Goal: Obtain resource: Download file/media

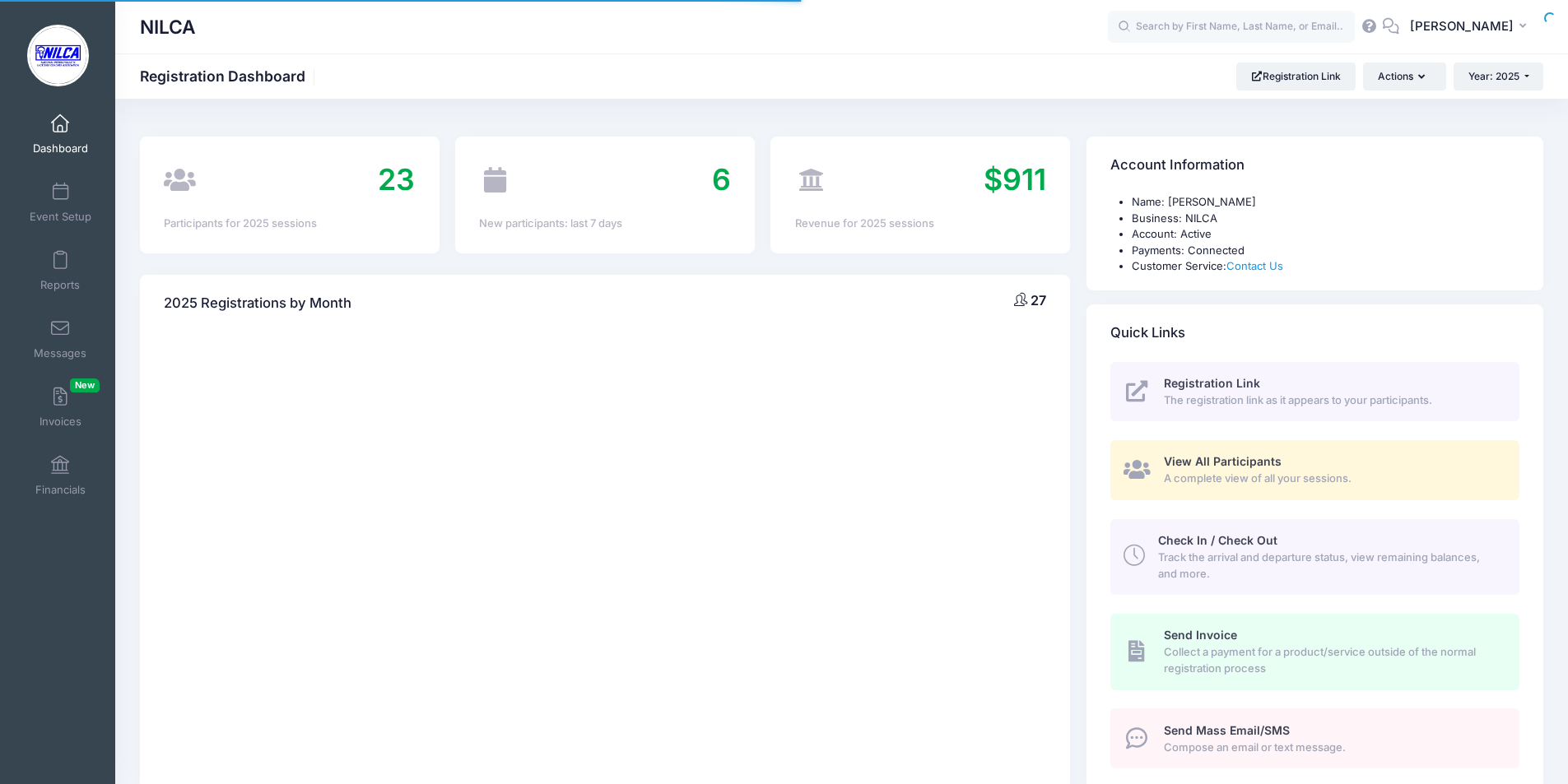
select select
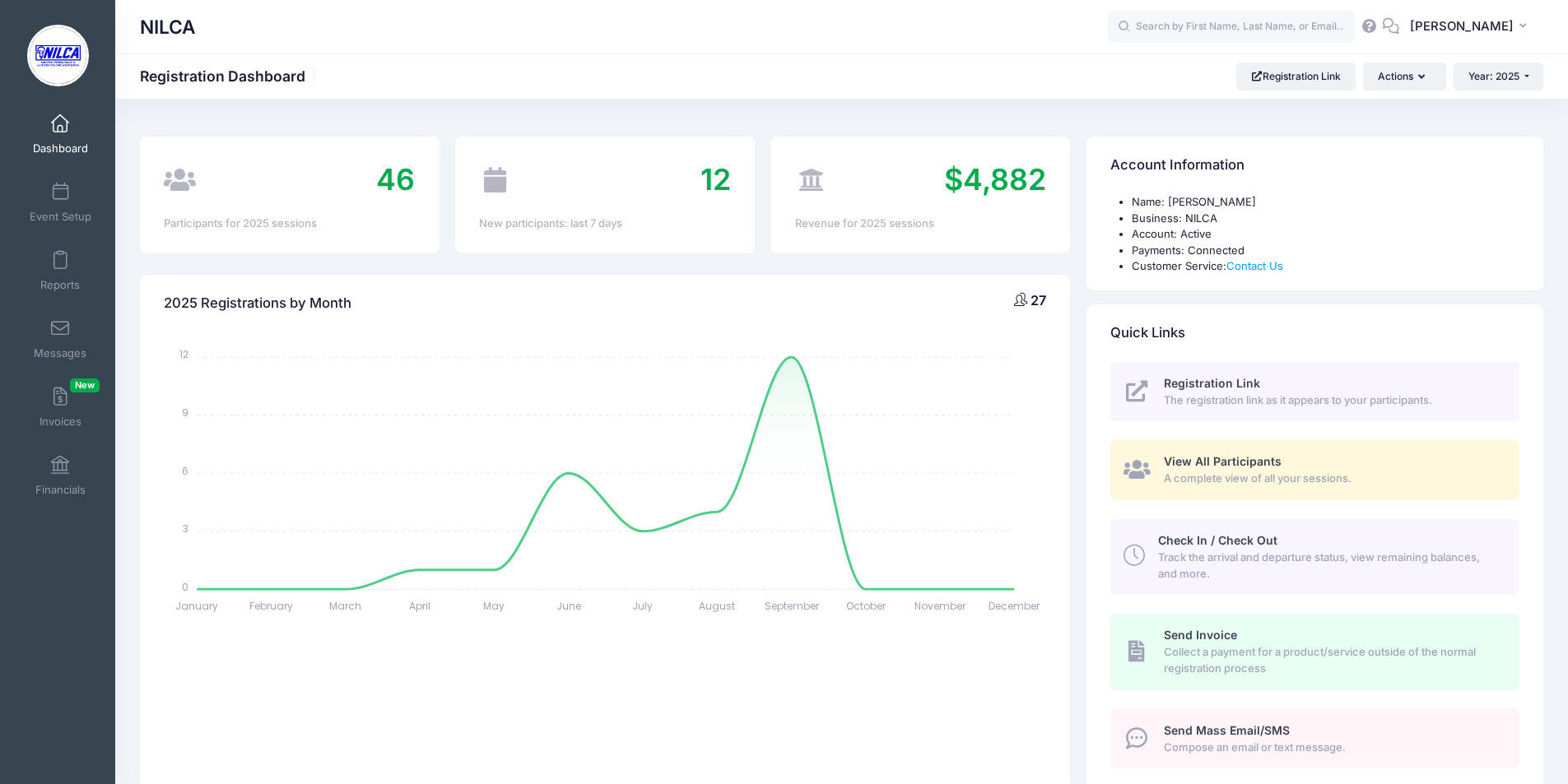
click at [1176, 459] on span "View All Participants" at bounding box center [1222, 461] width 118 height 14
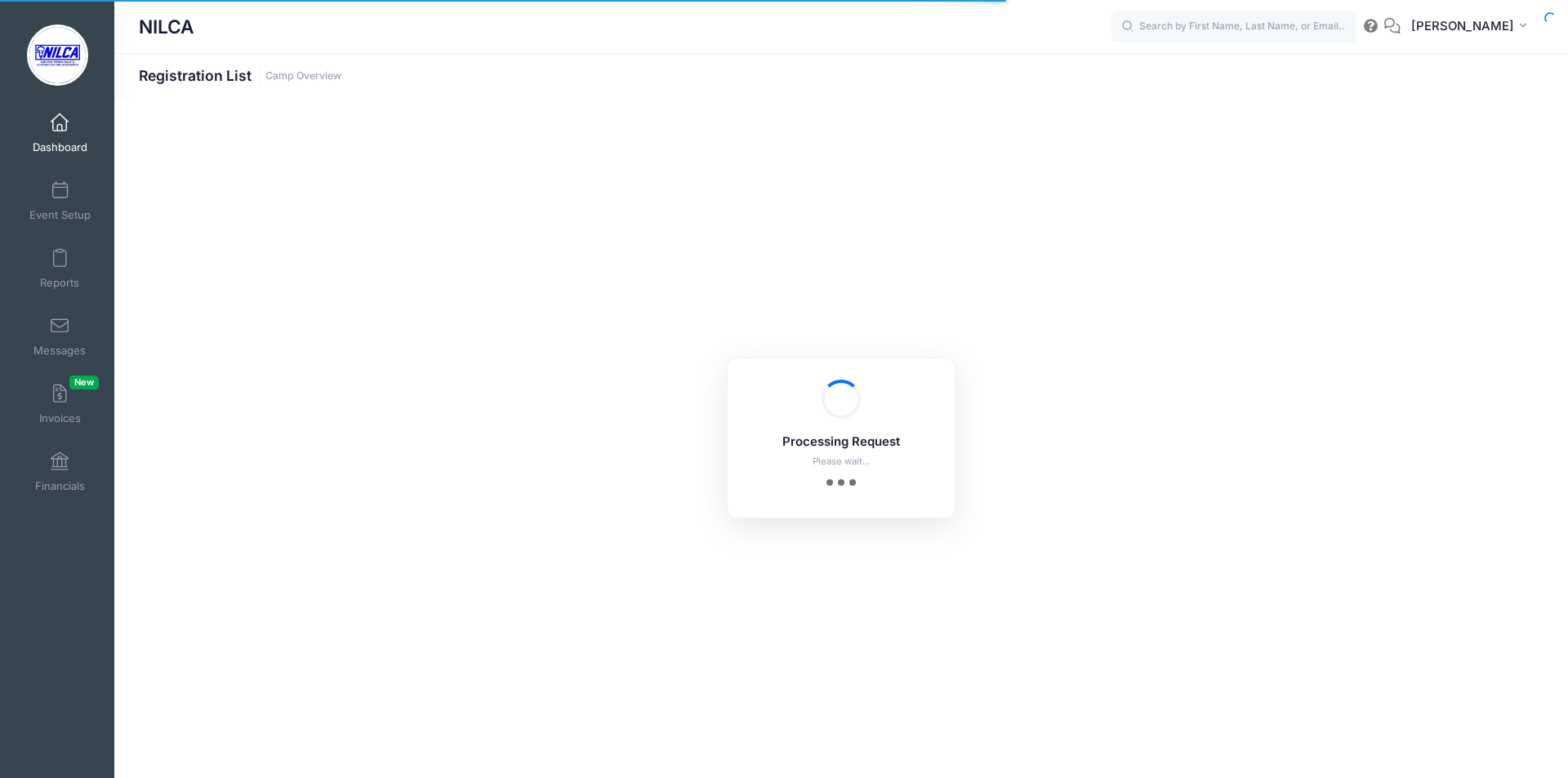
select select "10"
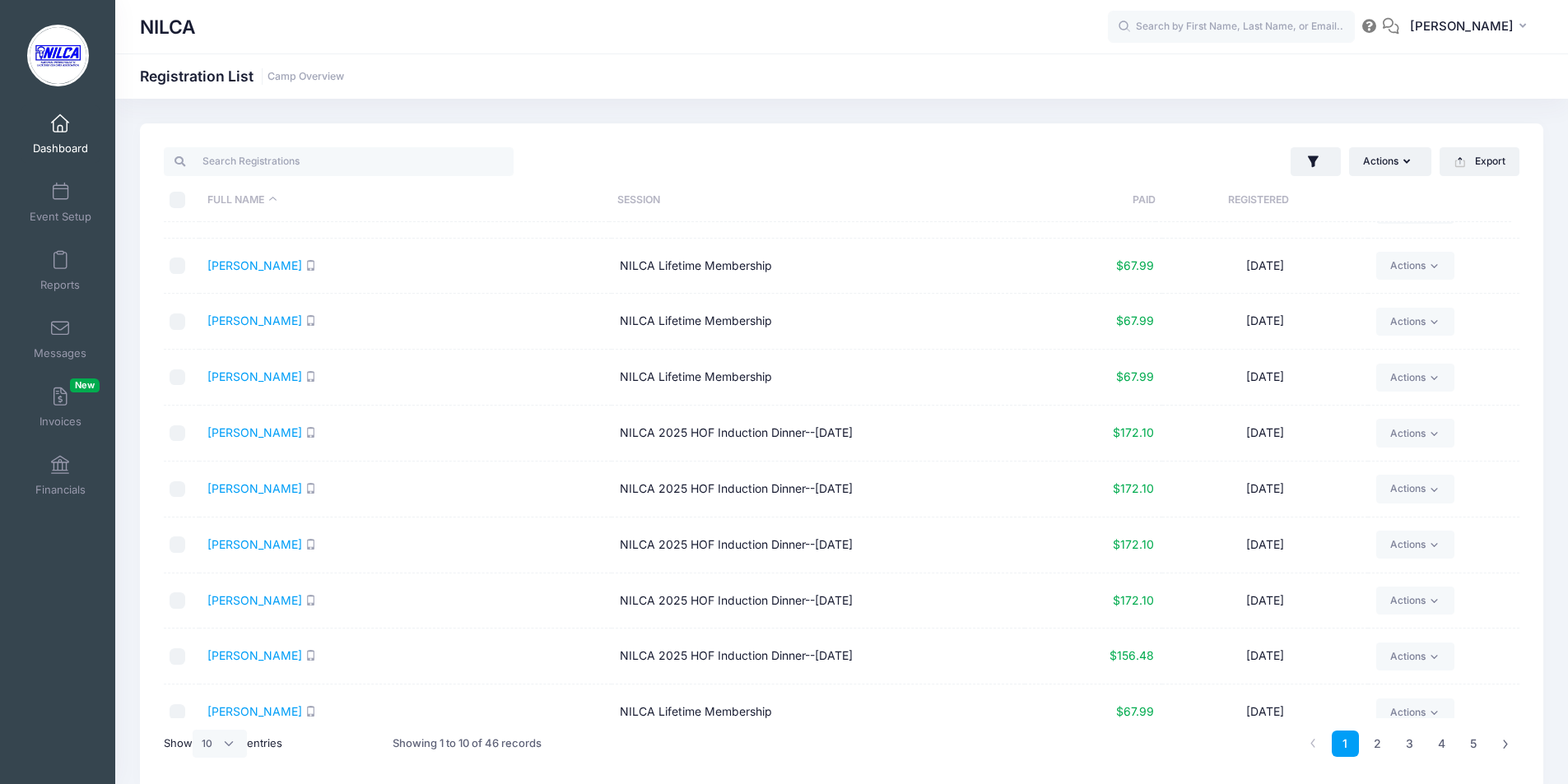
scroll to position [60, 0]
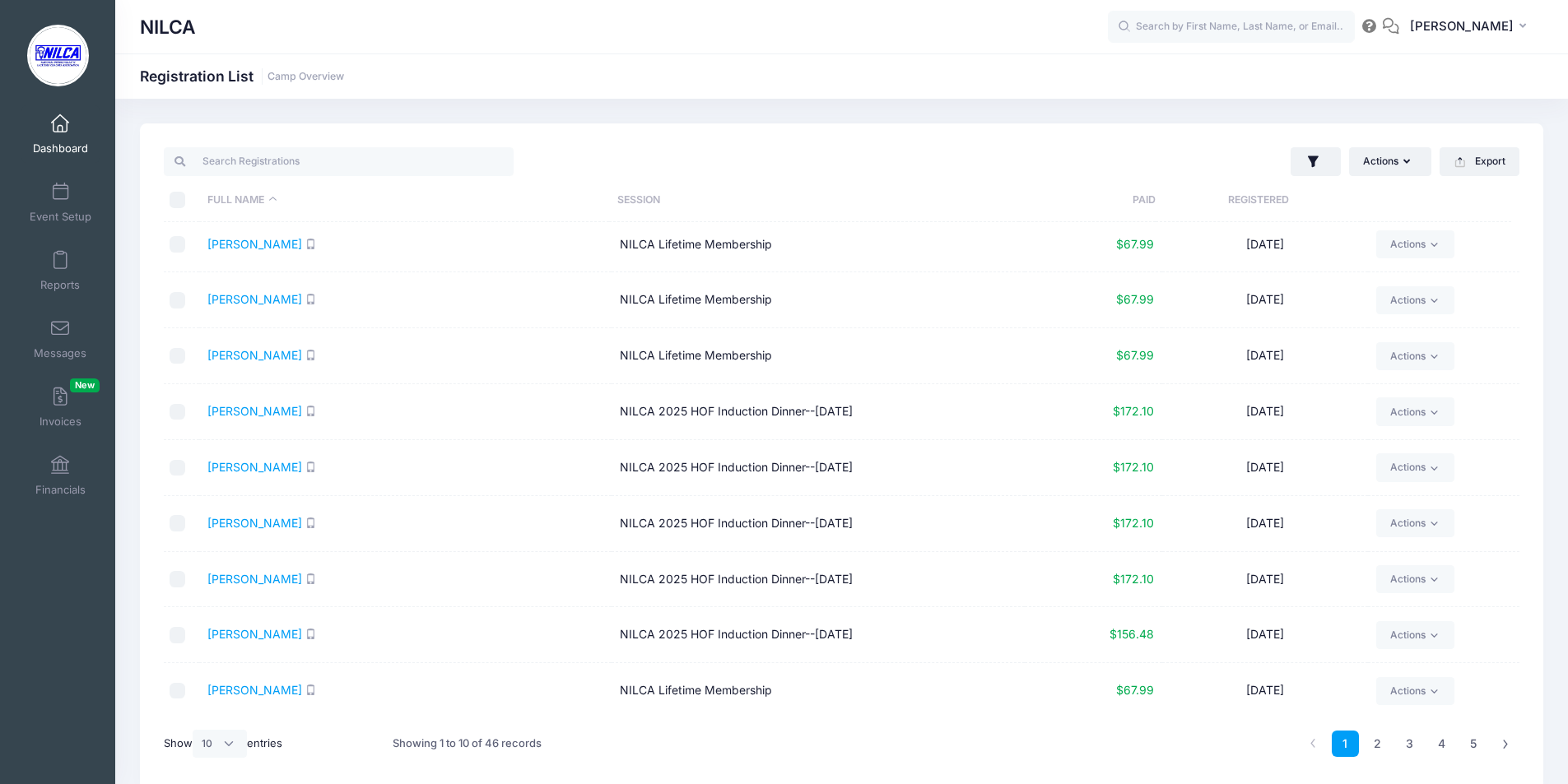
click at [176, 633] on input "checkbox" at bounding box center [178, 635] width 17 height 17
checkbox input "true"
click at [649, 626] on td "NILCA 2025 HOF Induction Dinner--[DATE]" at bounding box center [817, 635] width 412 height 56
click at [688, 641] on td "NILCA 2025 HOF Induction Dinner--[DATE]" at bounding box center [817, 635] width 412 height 56
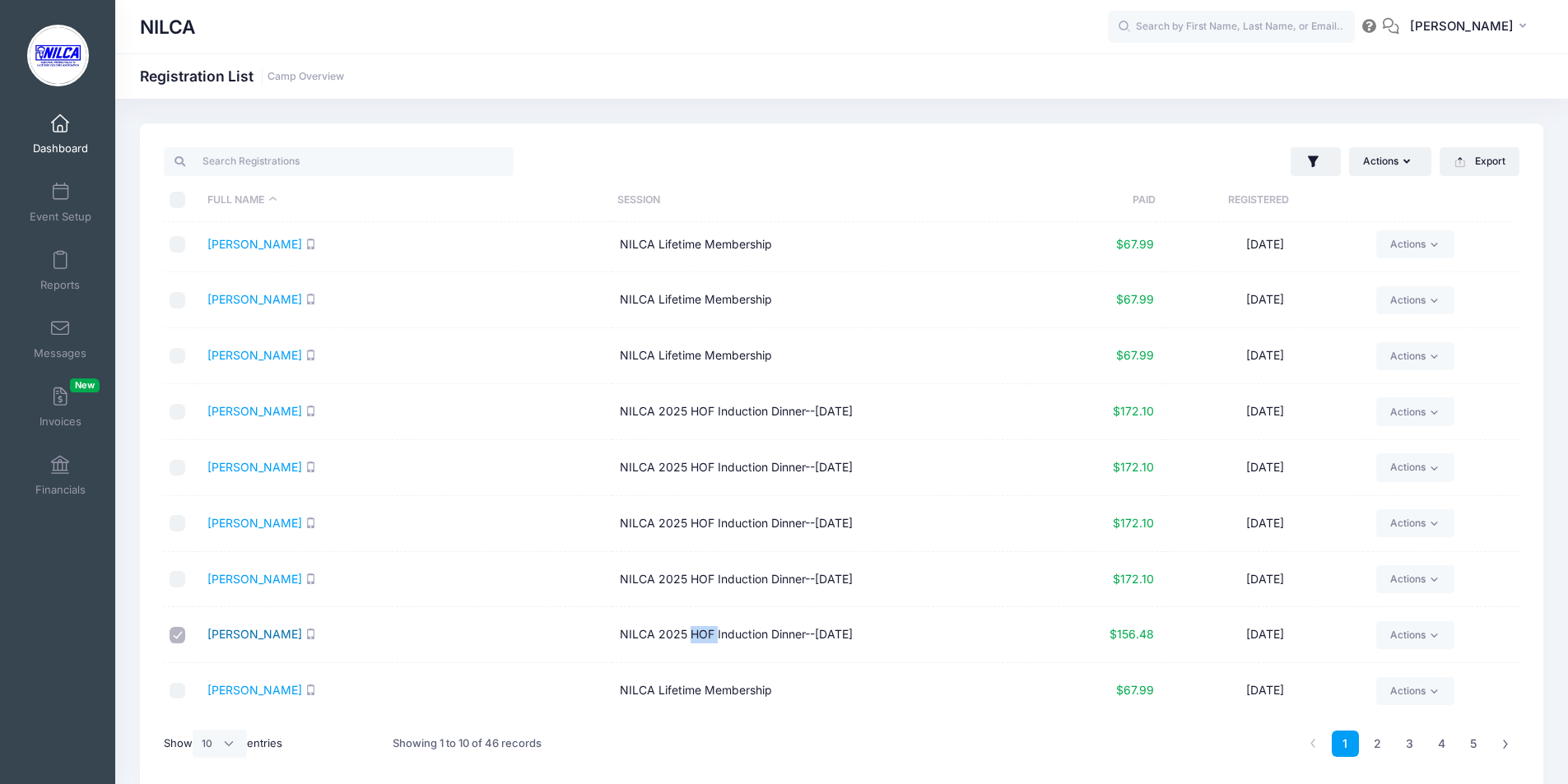
click at [253, 631] on link "Delia, Thomas" at bounding box center [255, 633] width 95 height 14
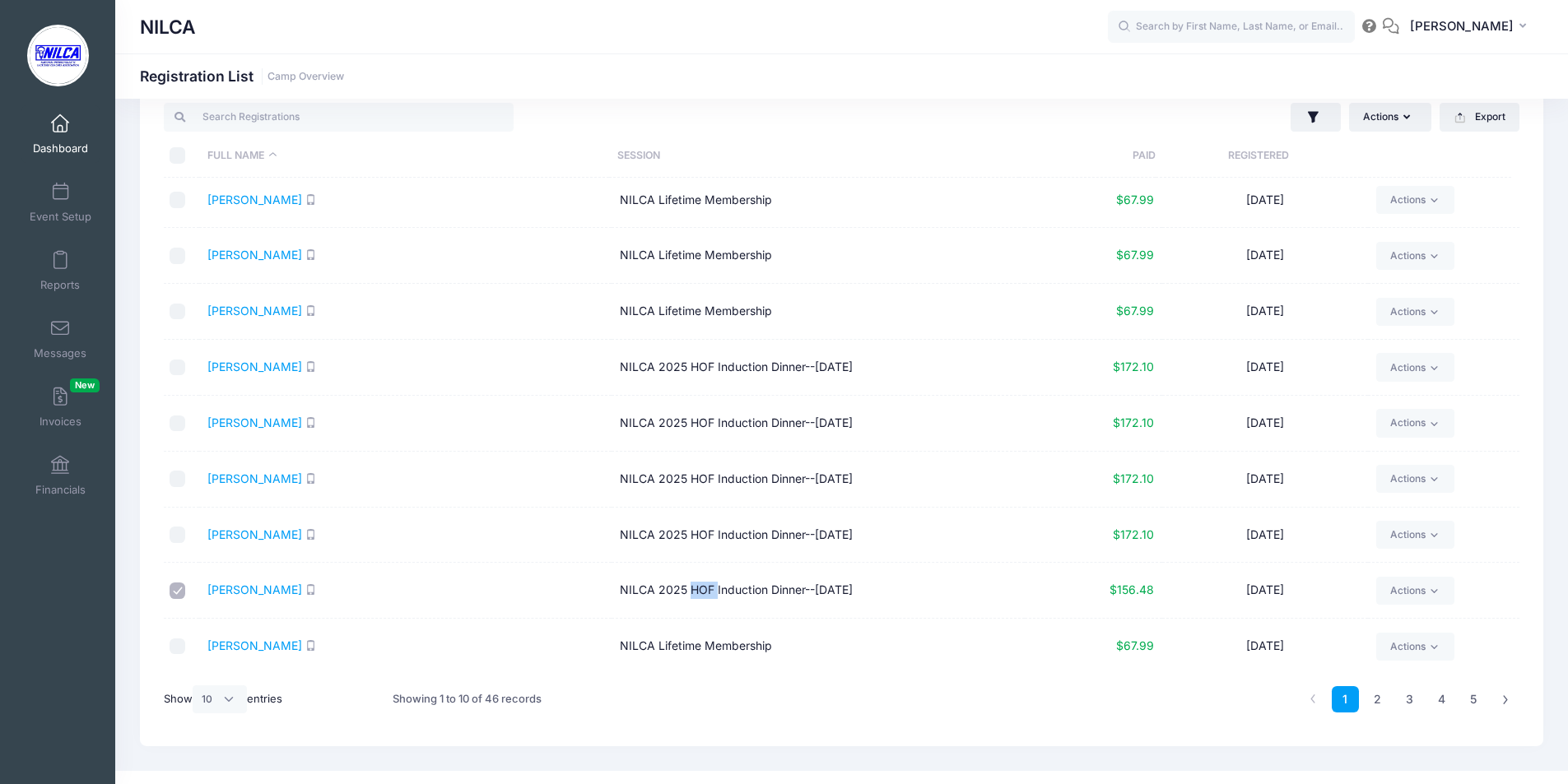
scroll to position [69, 0]
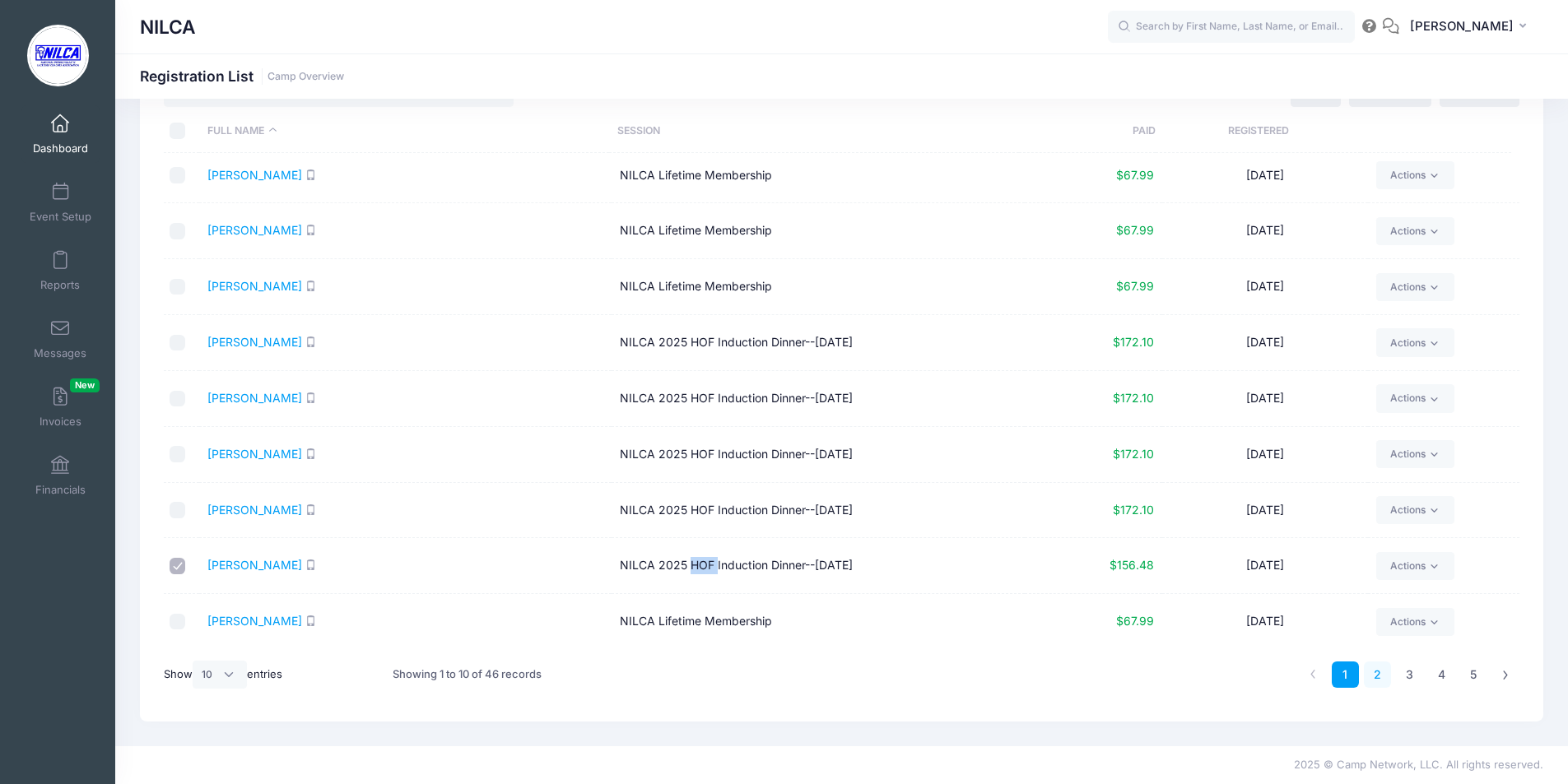
click at [1377, 673] on link "2" at bounding box center [1376, 675] width 27 height 27
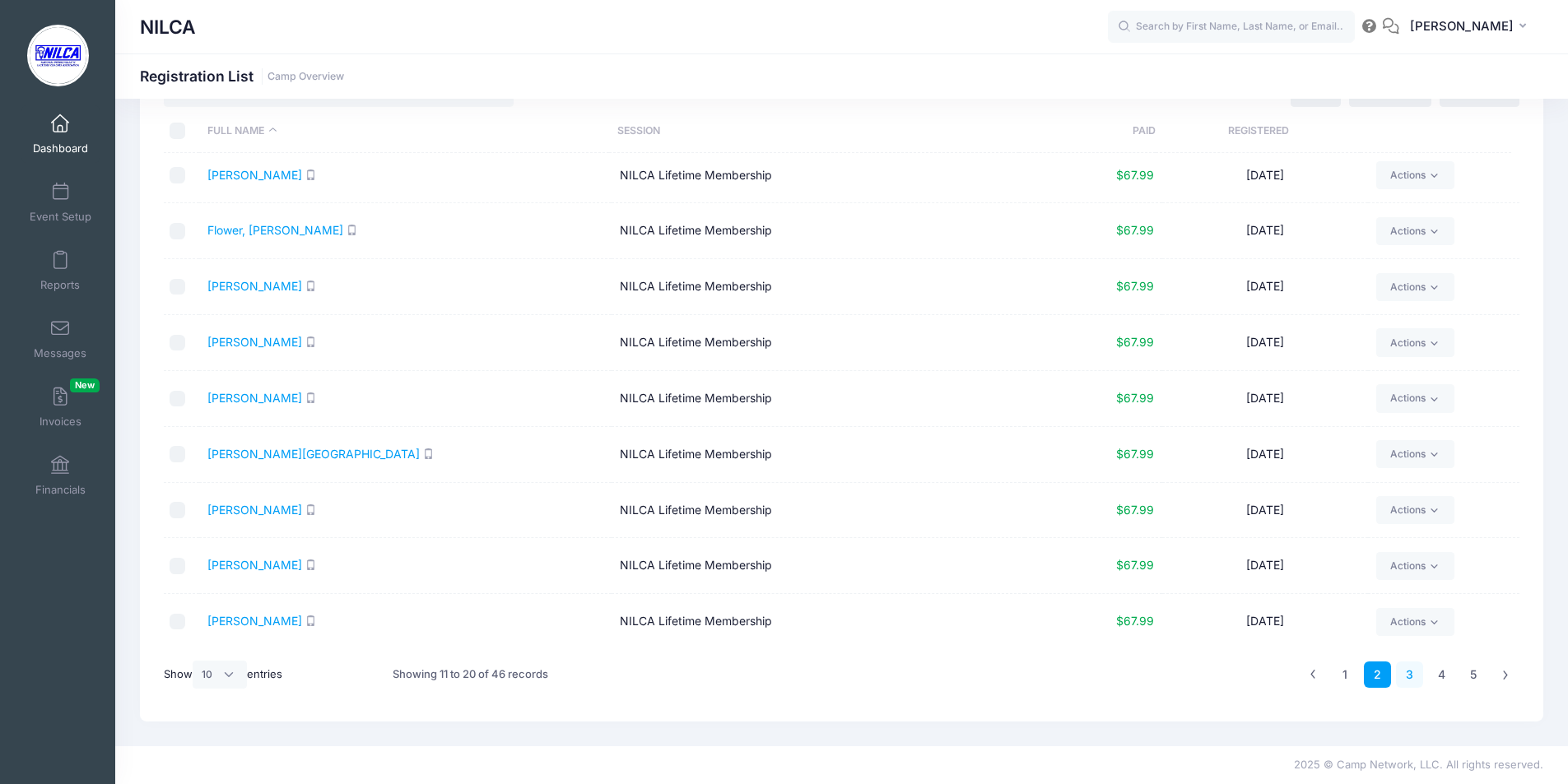
click at [1402, 670] on link "3" at bounding box center [1409, 675] width 27 height 27
click at [229, 343] on link "Lemmerhirt, Wayne" at bounding box center [255, 341] width 95 height 14
click at [238, 619] on link "Piper, Ally" at bounding box center [234, 620] width 54 height 14
click at [1437, 670] on link "4" at bounding box center [1441, 675] width 27 height 27
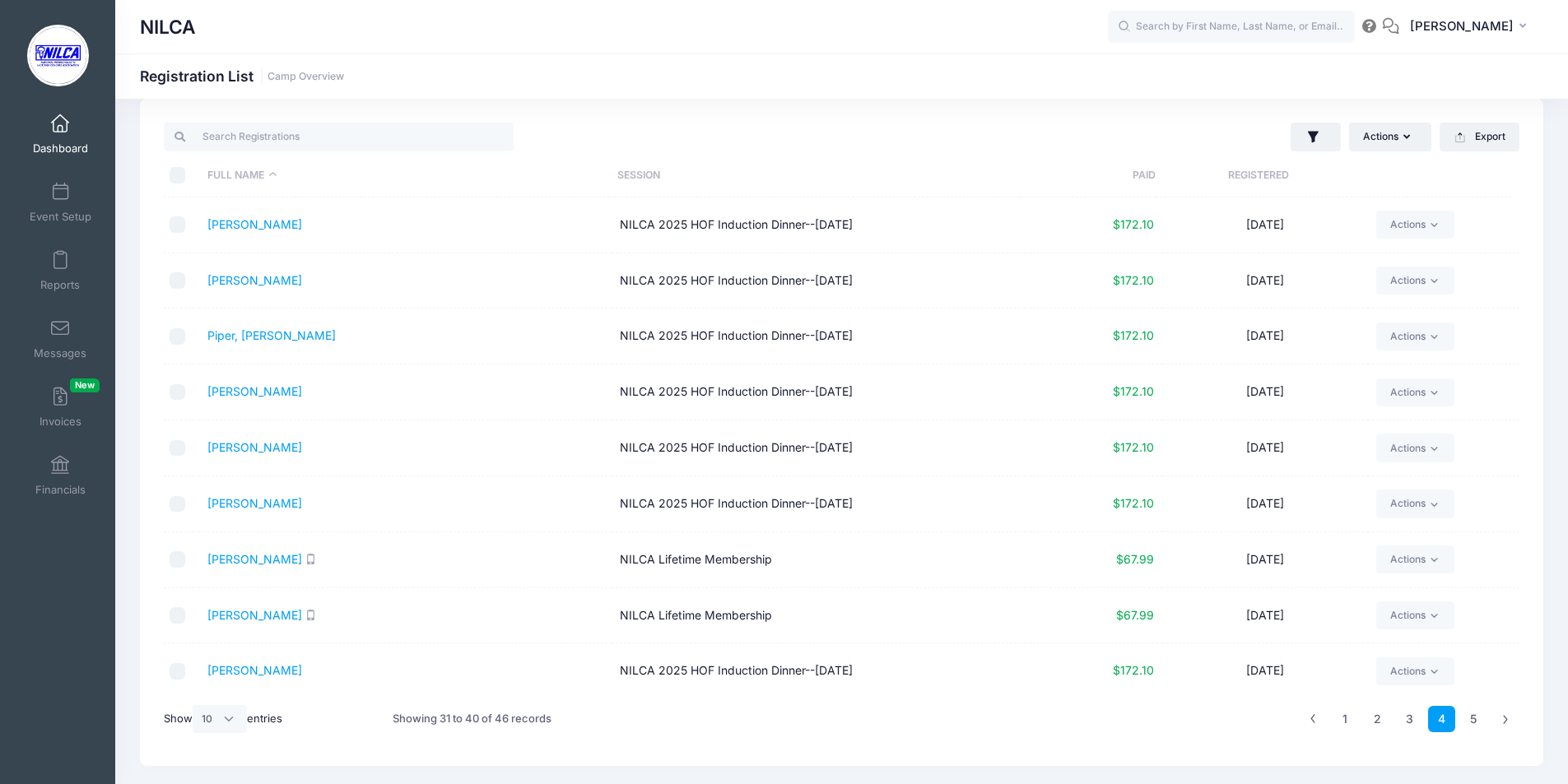
scroll to position [0, 0]
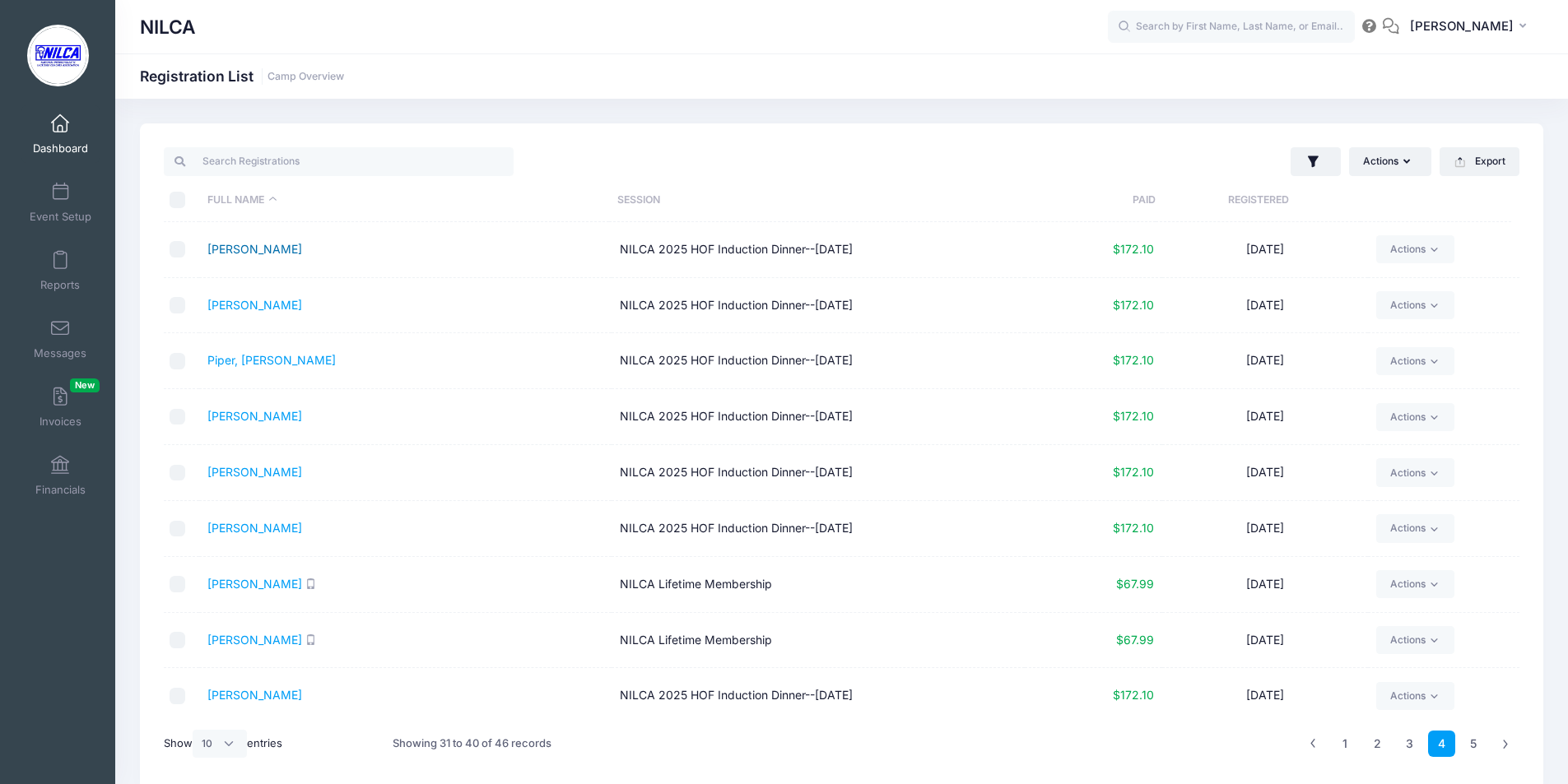
click at [245, 253] on link "Piper, Colin" at bounding box center [255, 248] width 95 height 14
click at [237, 308] on link "Piper, Doug" at bounding box center [255, 304] width 95 height 14
click at [225, 361] on link "Piper, [PERSON_NAME]" at bounding box center [272, 360] width 128 height 14
click at [233, 418] on link "Piper, Erin" at bounding box center [255, 416] width 95 height 14
click at [220, 472] on link "Piper, Liz" at bounding box center [255, 472] width 95 height 14
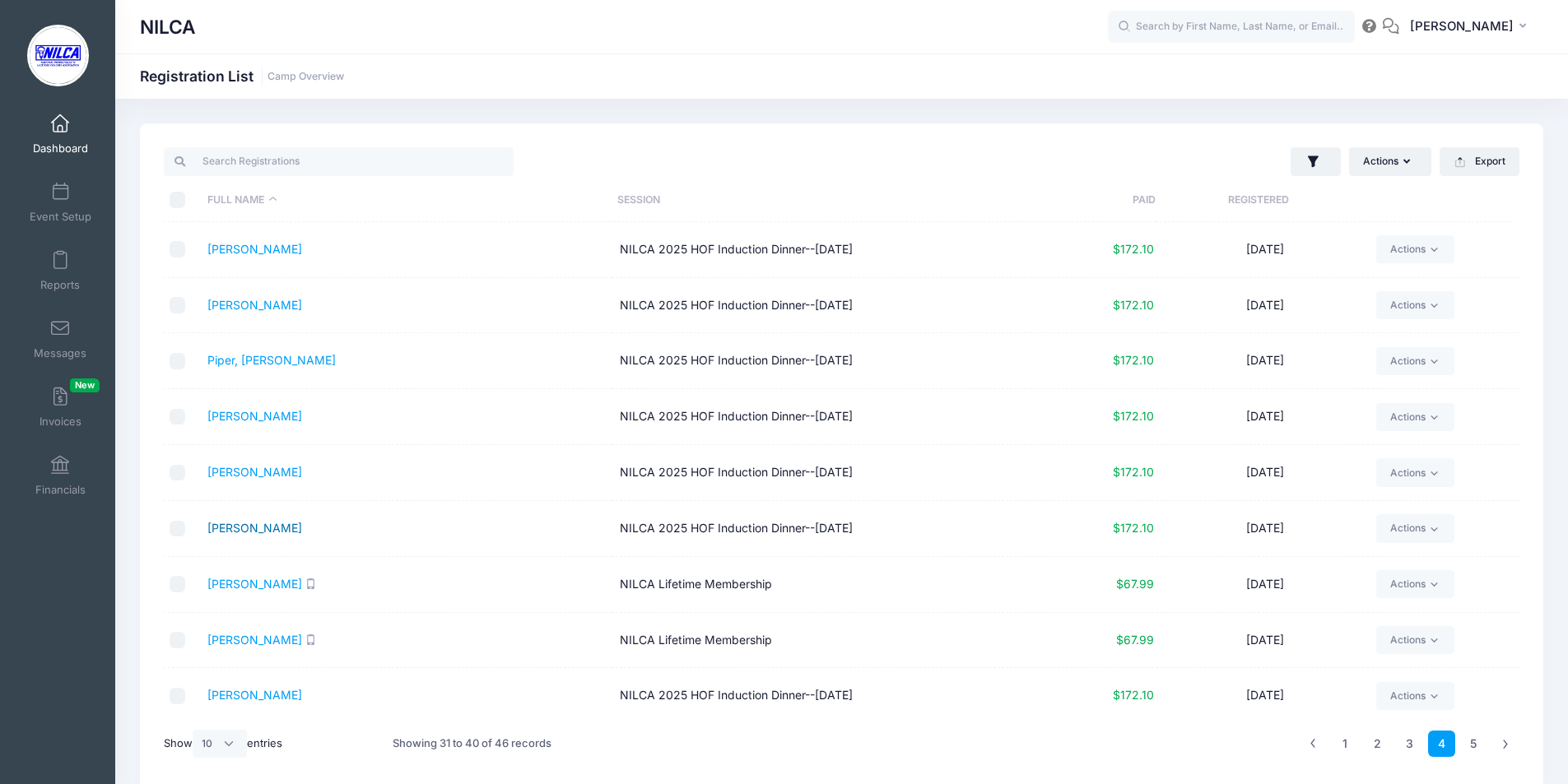
click at [246, 526] on link "Piper, Lynne" at bounding box center [255, 527] width 95 height 14
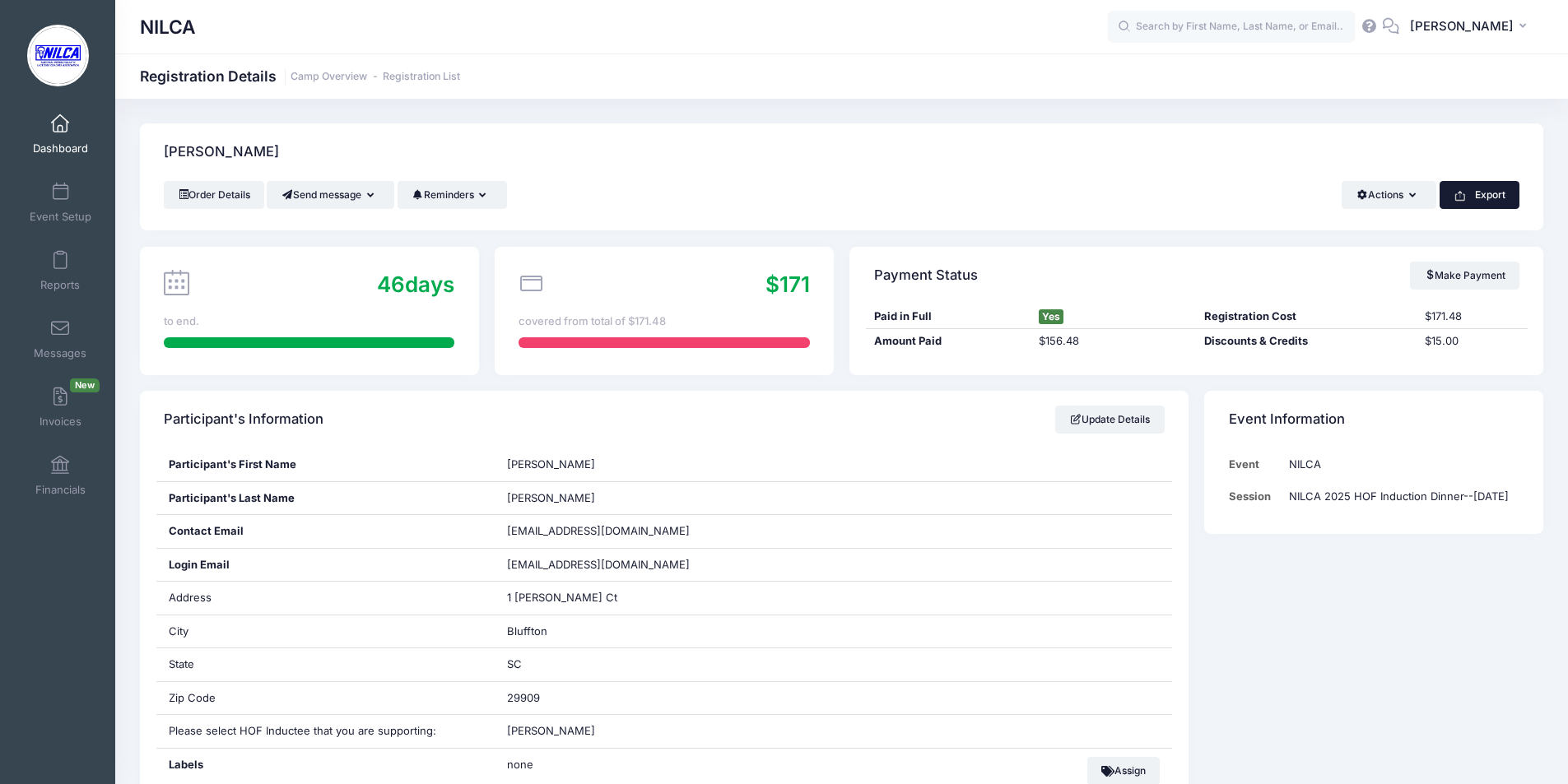
click at [1493, 202] on button "Export" at bounding box center [1480, 195] width 80 height 28
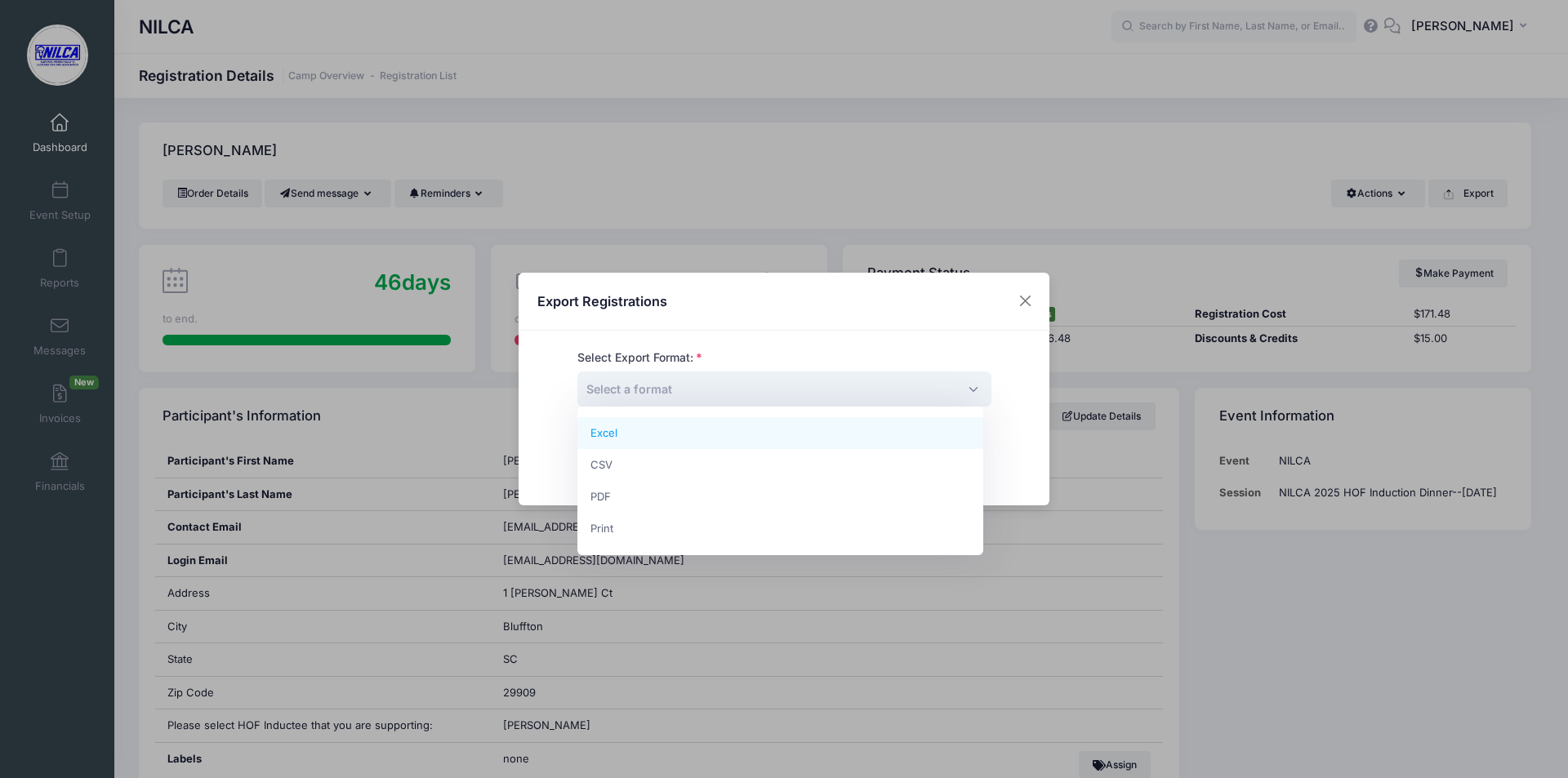
click at [795, 394] on span "Select a format" at bounding box center [784, 389] width 414 height 35
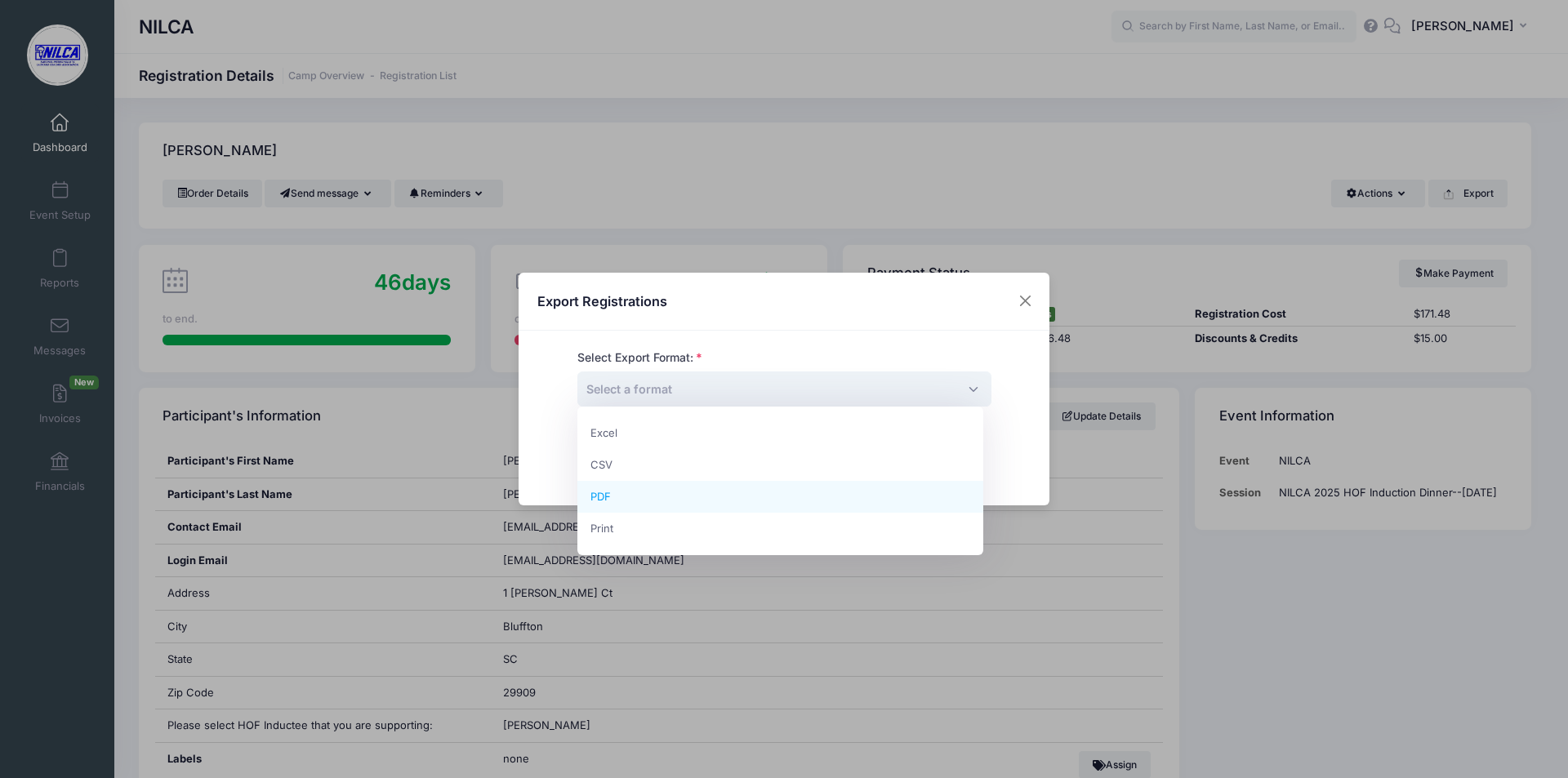
select select "pdf"
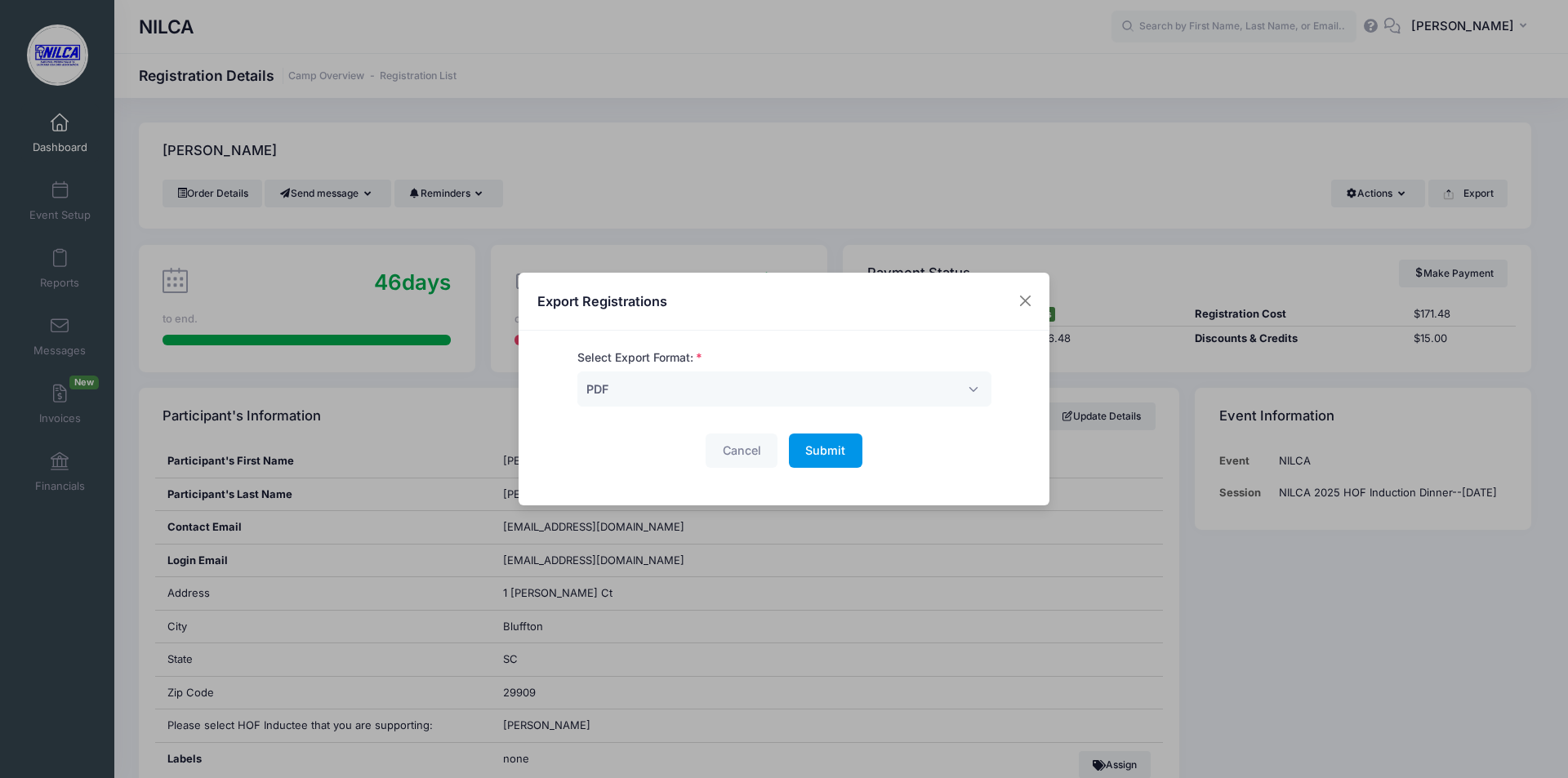
click at [820, 460] on button "Submit Please wait..." at bounding box center [826, 451] width 74 height 35
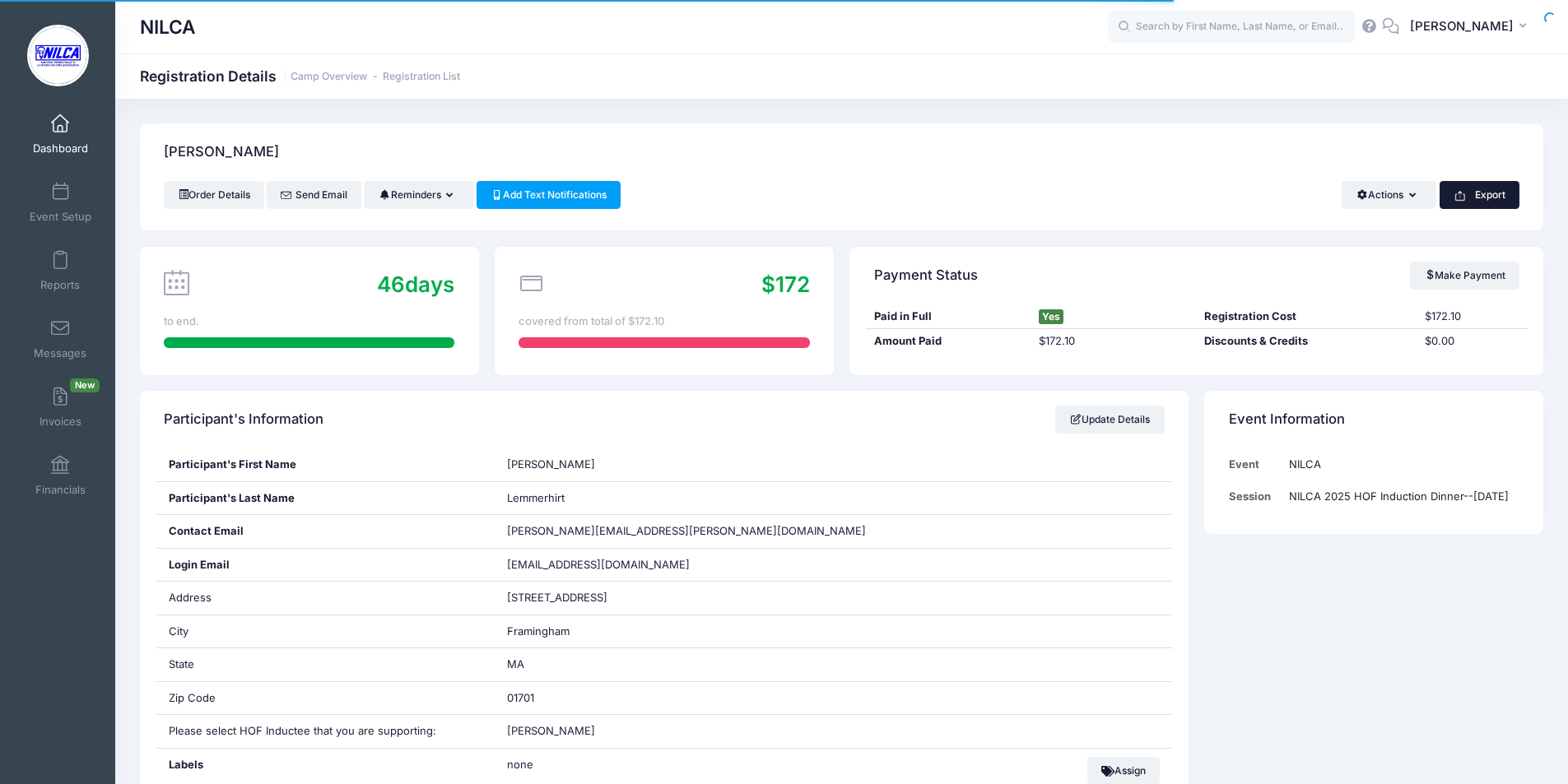
click at [1468, 200] on button "Export" at bounding box center [1480, 195] width 80 height 28
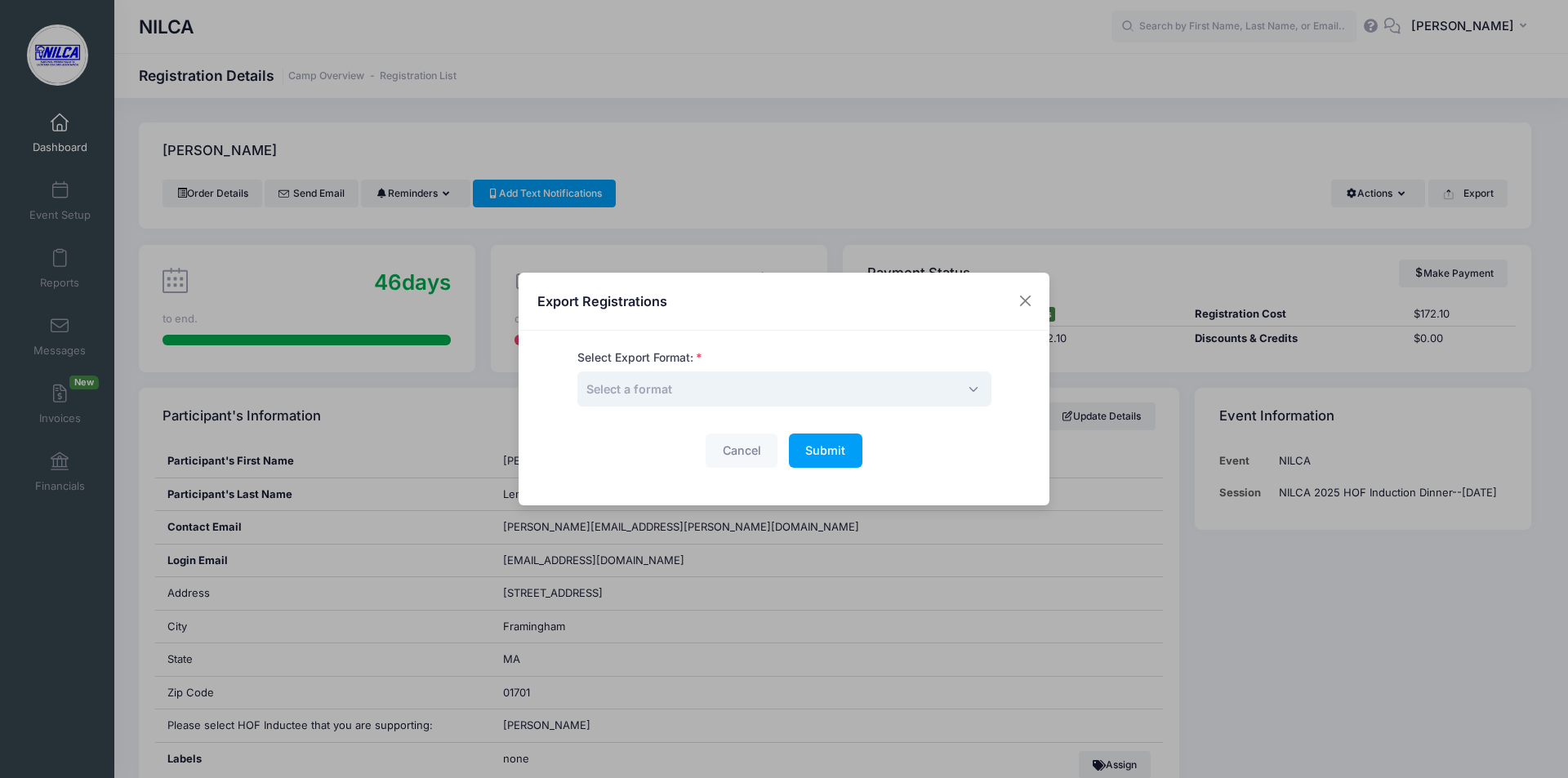
click at [840, 395] on span "Select a format" at bounding box center [784, 389] width 414 height 35
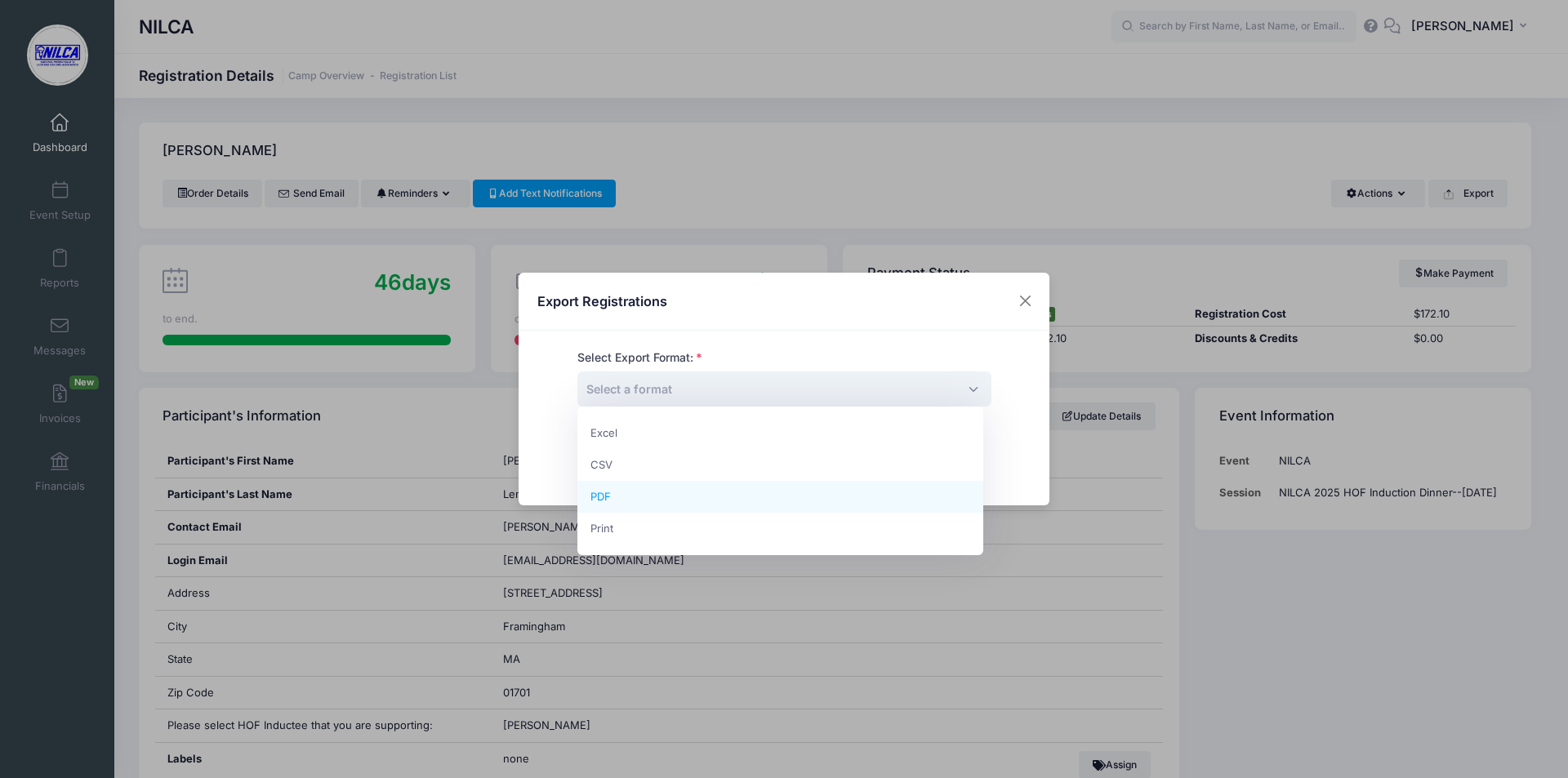
select select "pdf"
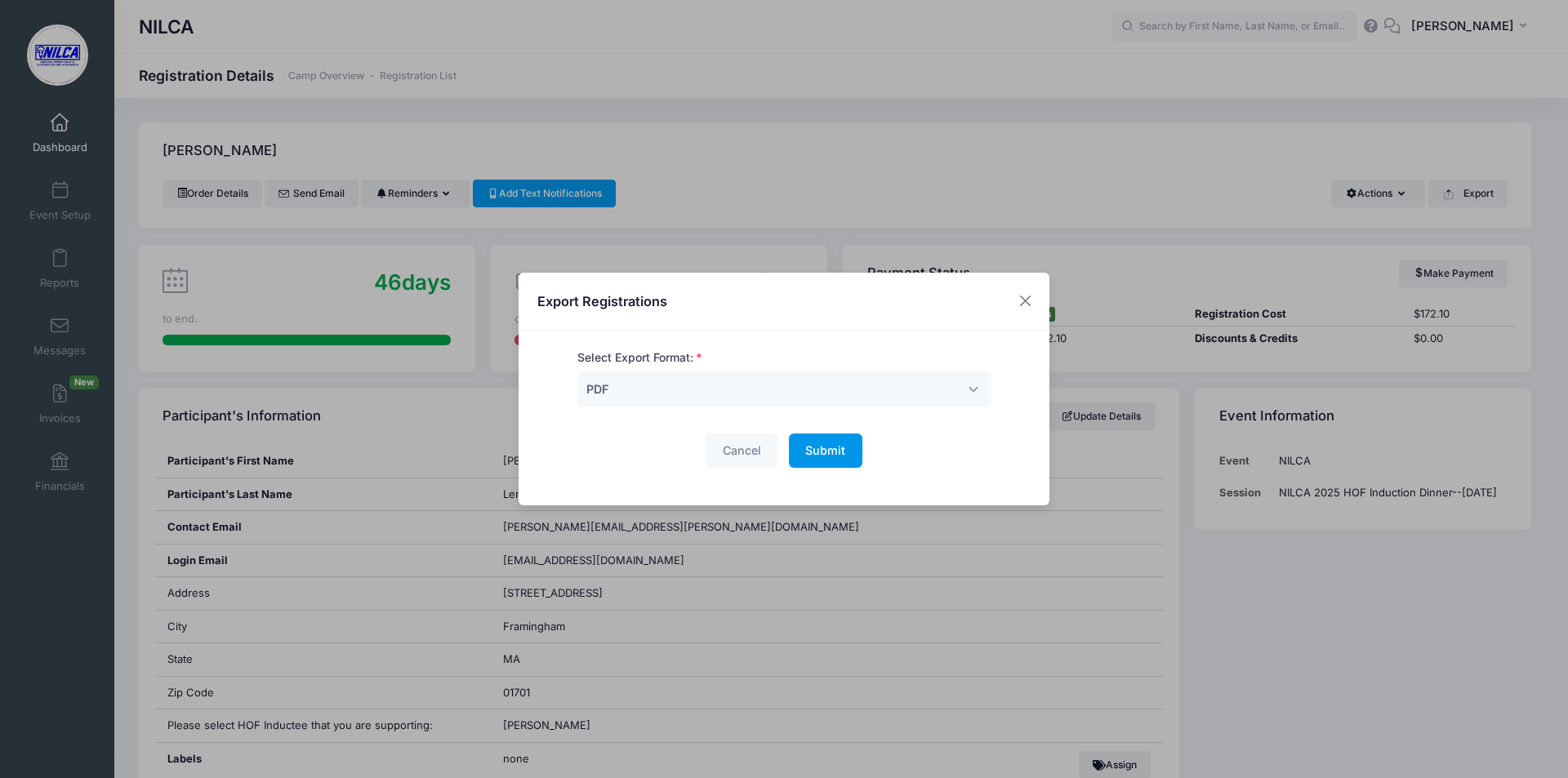
click at [818, 451] on span "Submit" at bounding box center [825, 450] width 40 height 14
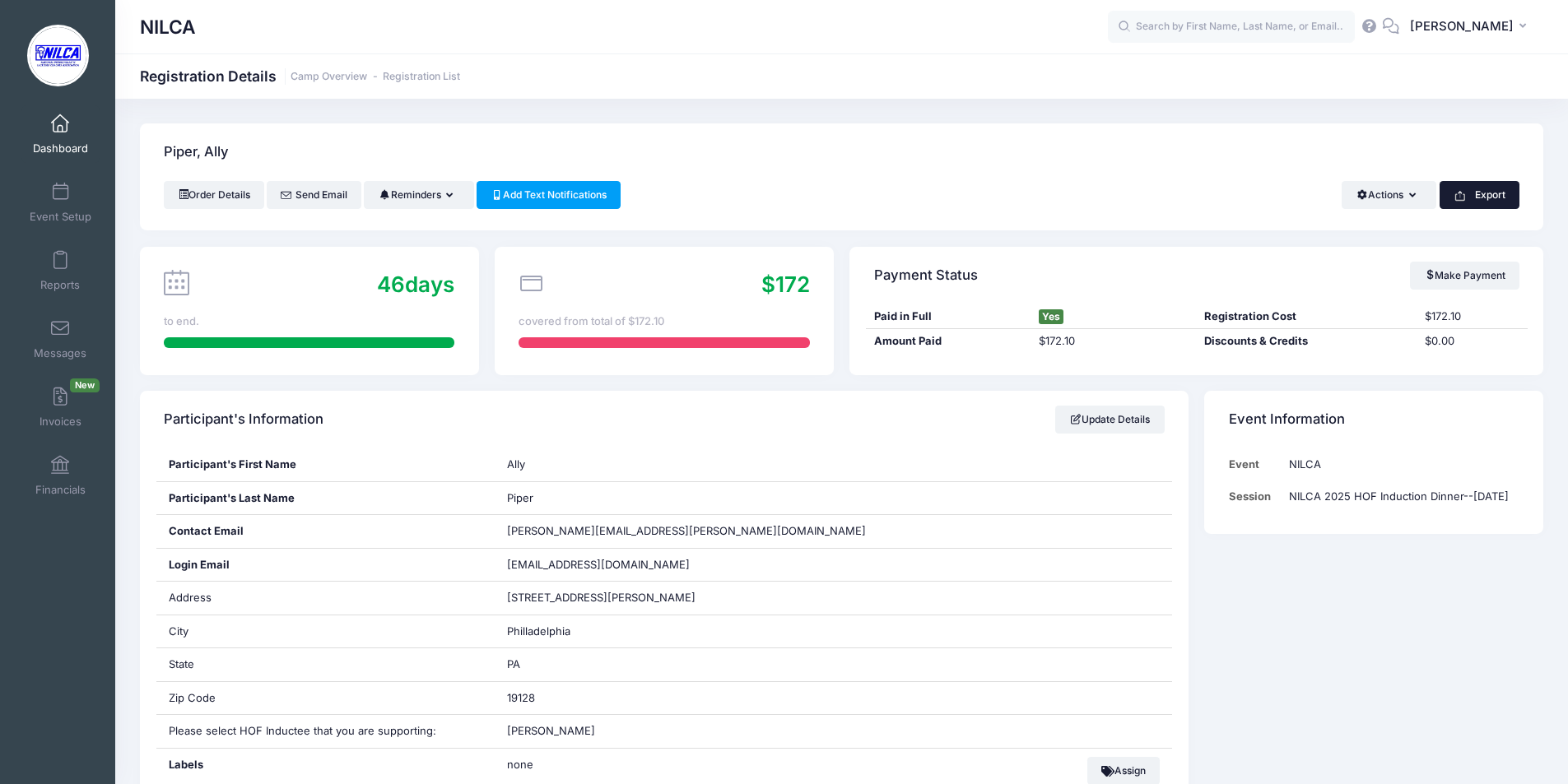
click at [1485, 197] on button "Export" at bounding box center [1480, 195] width 80 height 28
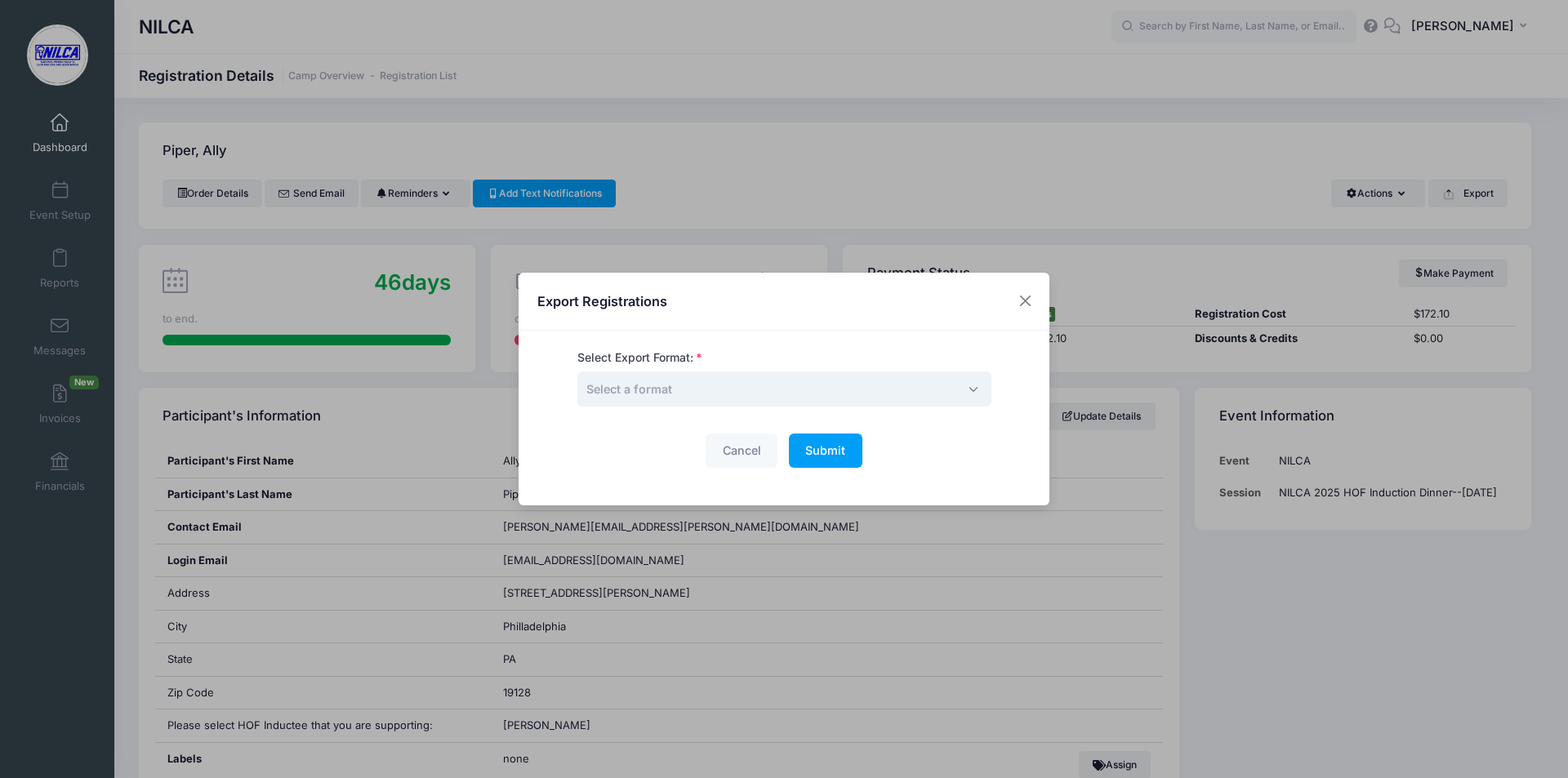
click at [787, 387] on span "Select a format" at bounding box center [784, 389] width 414 height 35
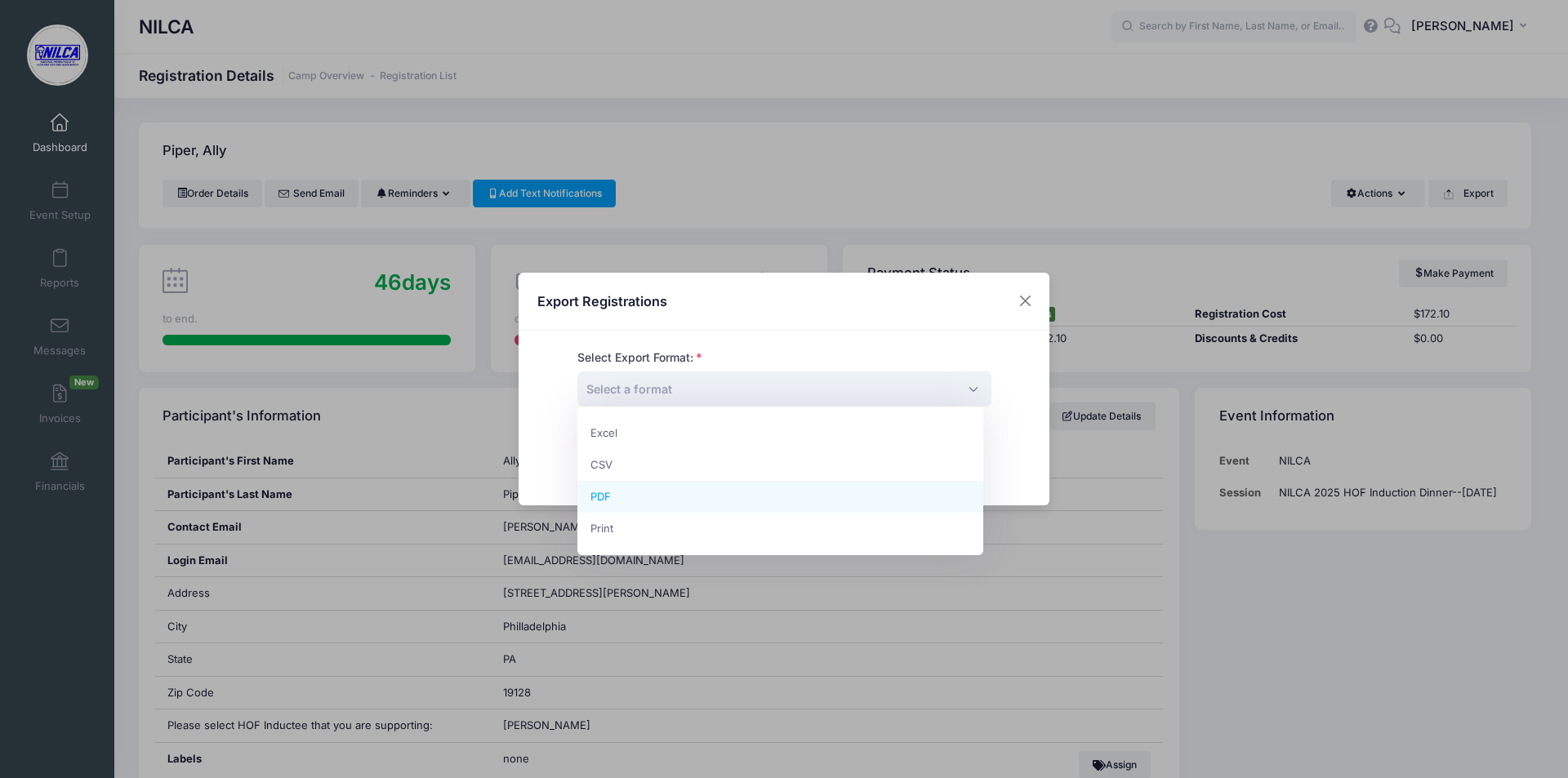
select select "pdf"
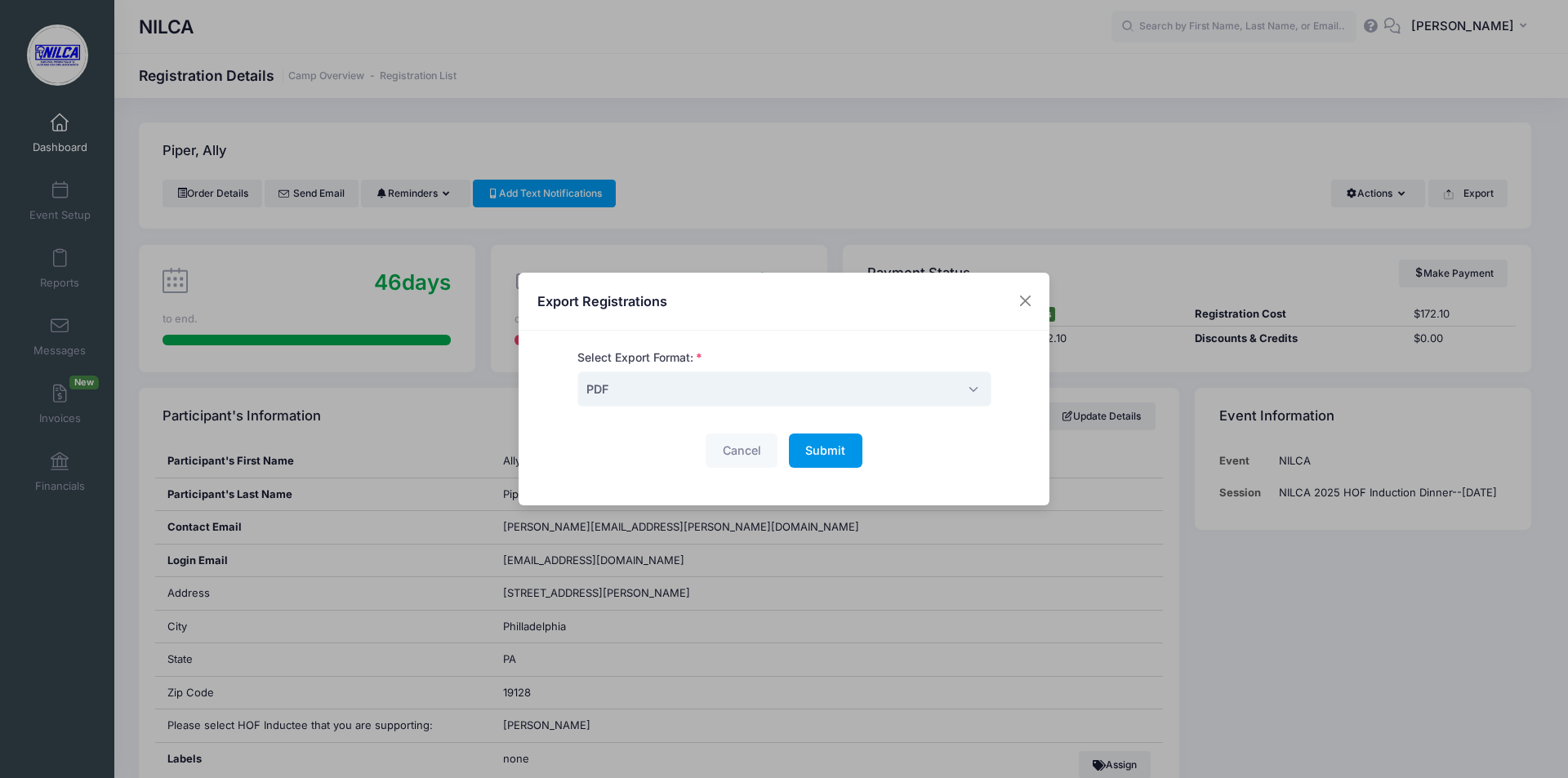
click at [827, 452] on span "Submit" at bounding box center [825, 450] width 40 height 14
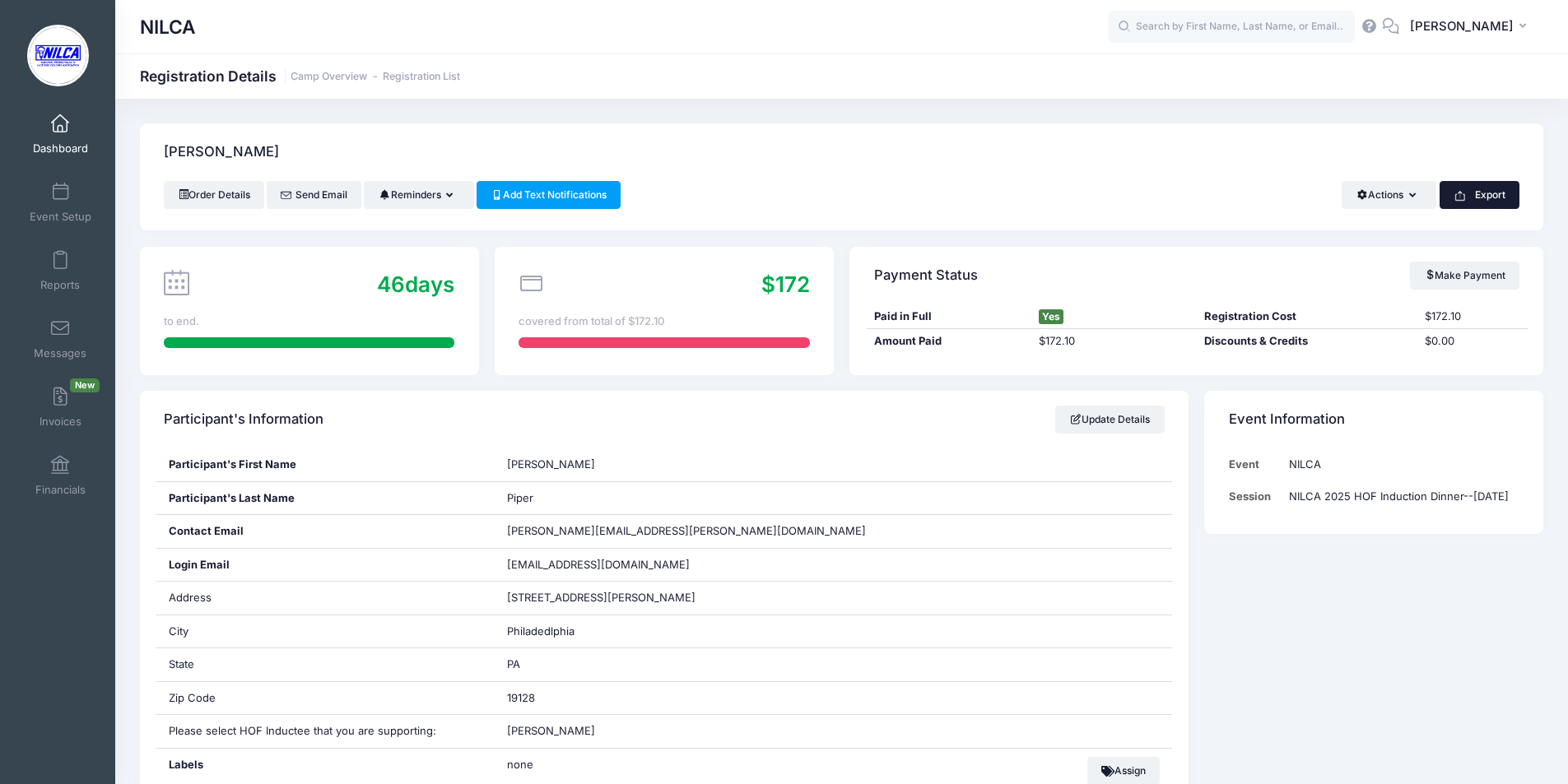
click at [1484, 198] on button "Export" at bounding box center [1480, 195] width 80 height 28
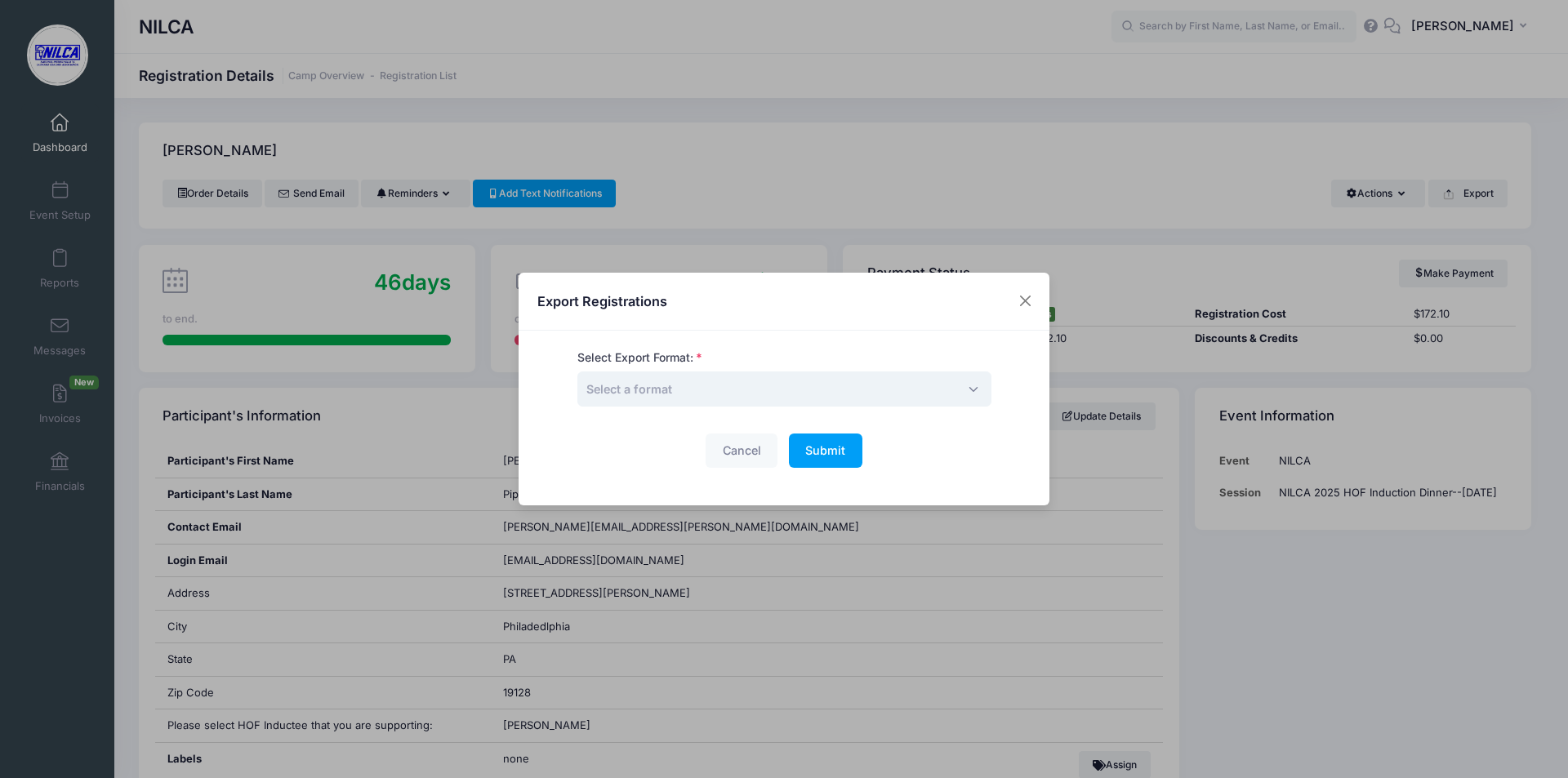
click at [794, 394] on span "Select a format" at bounding box center [784, 389] width 414 height 35
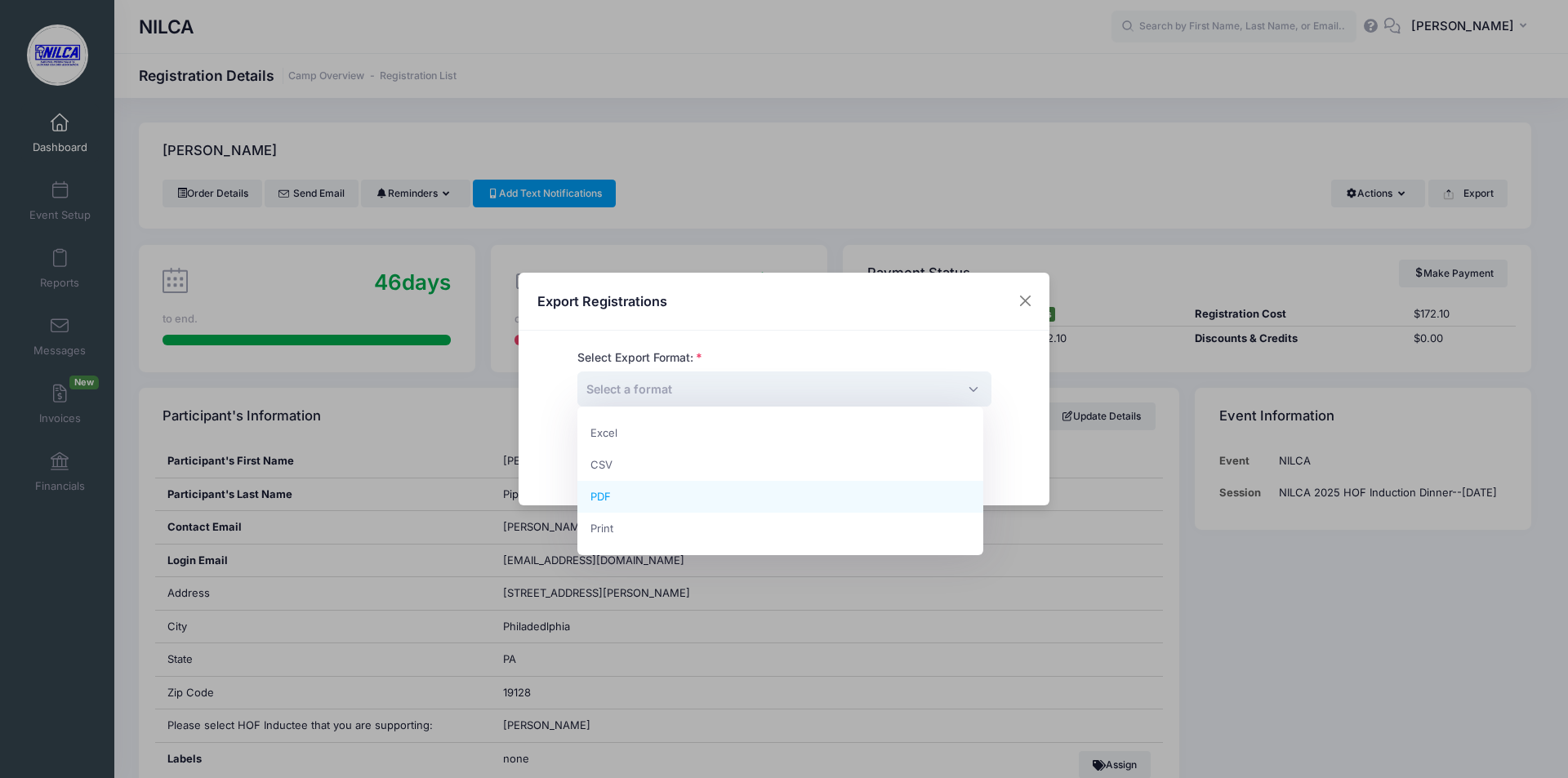
select select "pdf"
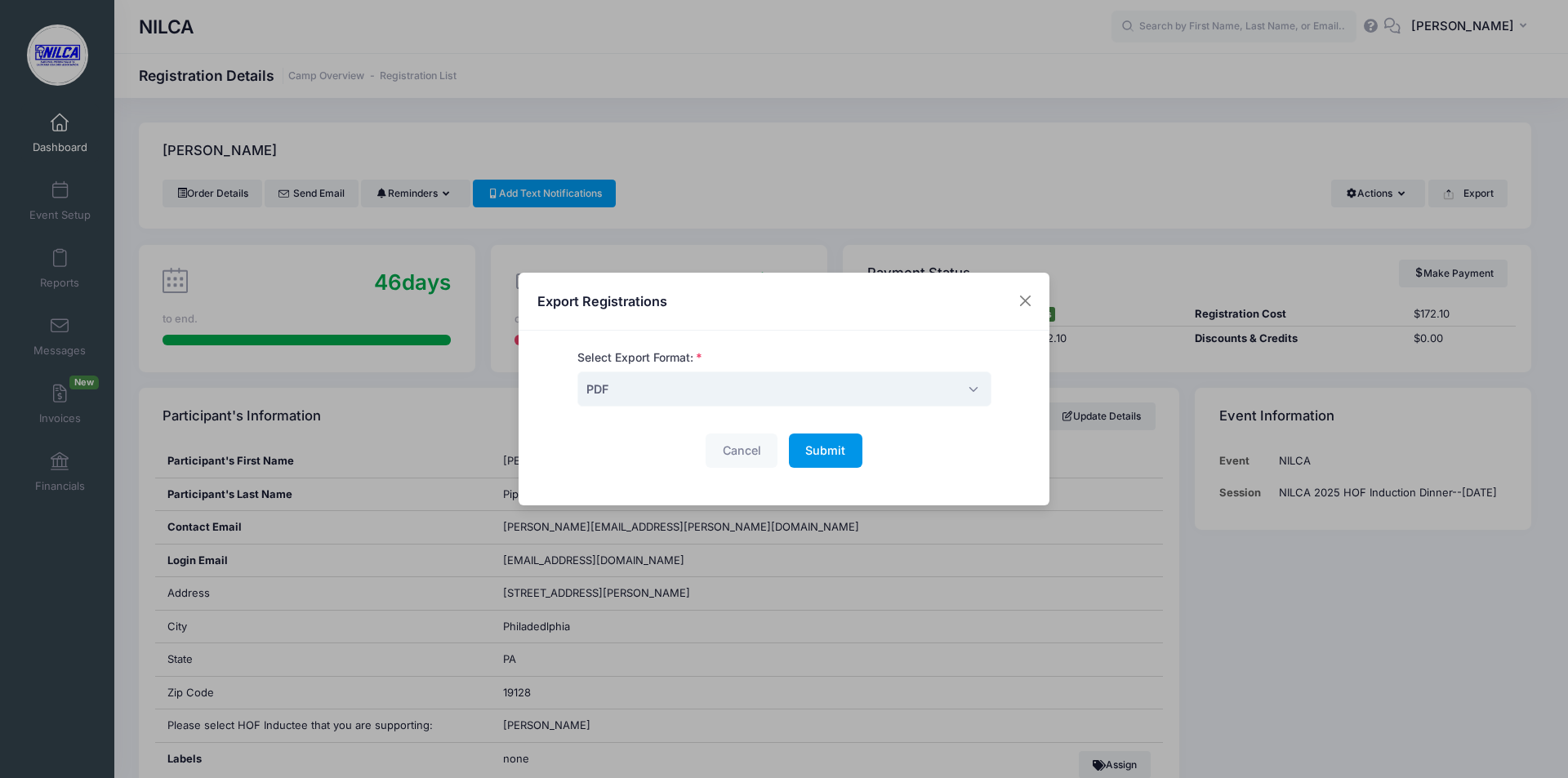
click at [827, 464] on button "Submit Please wait..." at bounding box center [826, 451] width 74 height 35
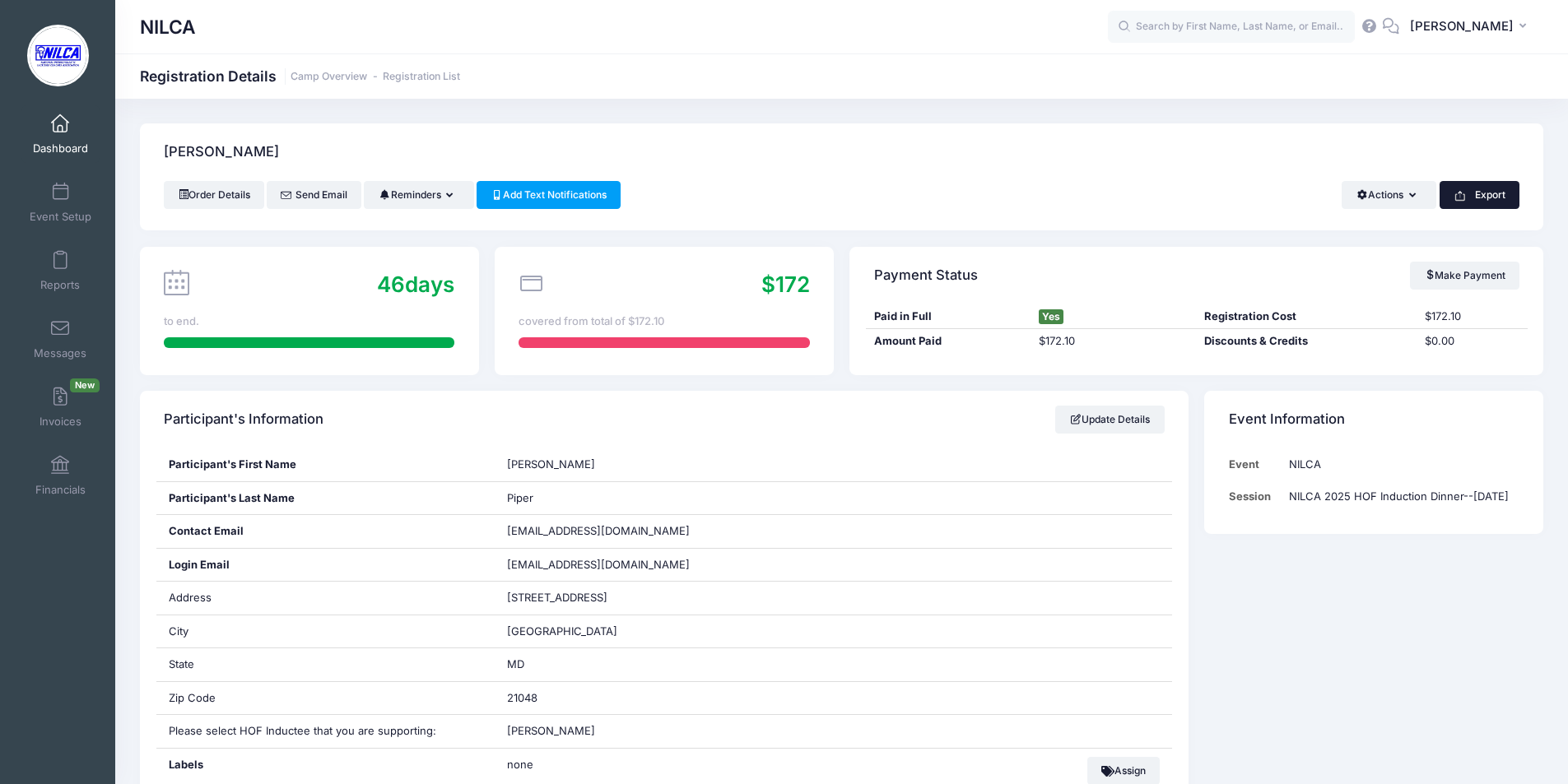
click at [1471, 194] on button "Export" at bounding box center [1480, 195] width 80 height 28
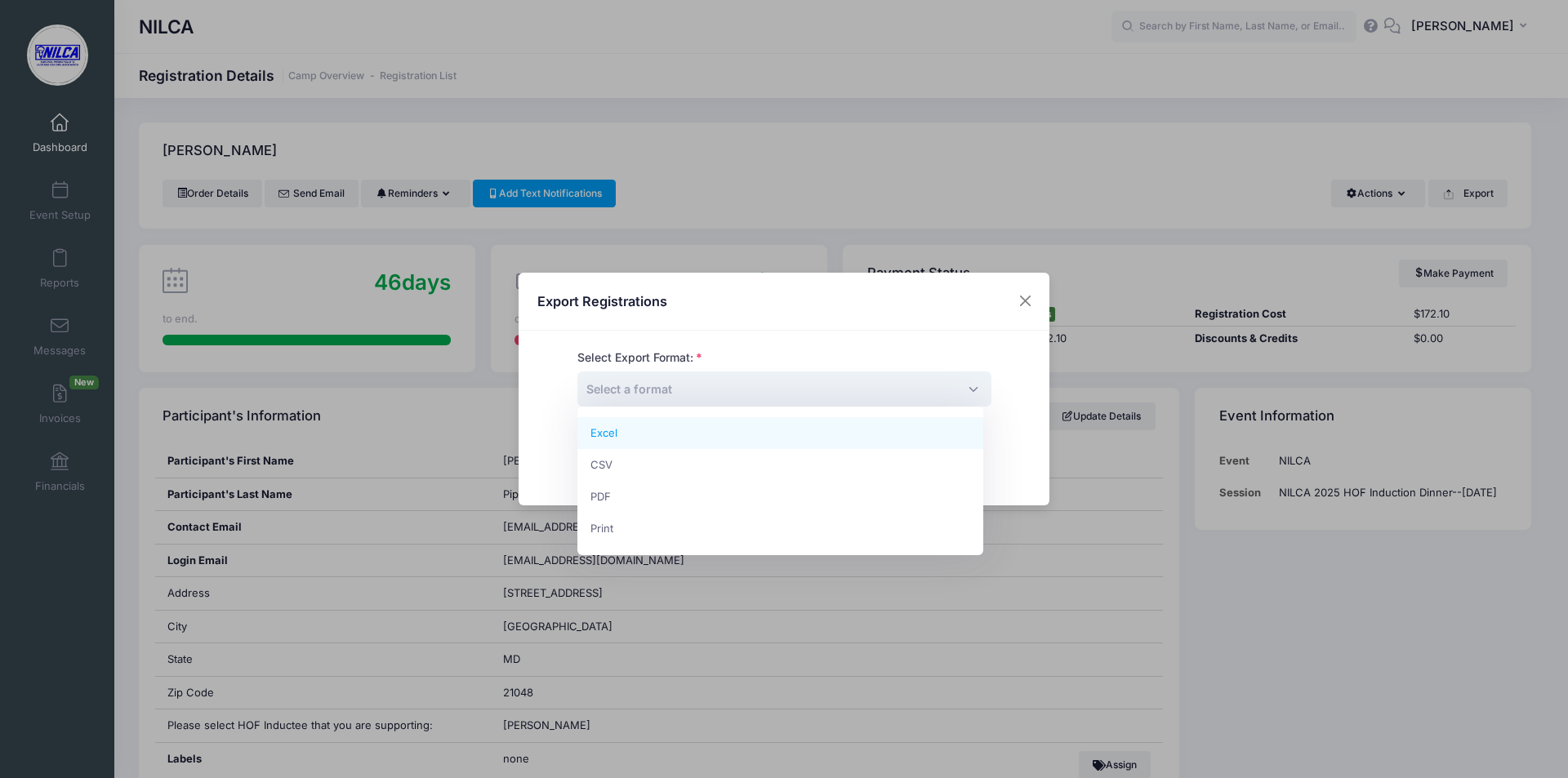
click at [705, 388] on span "Select a format" at bounding box center [784, 389] width 414 height 35
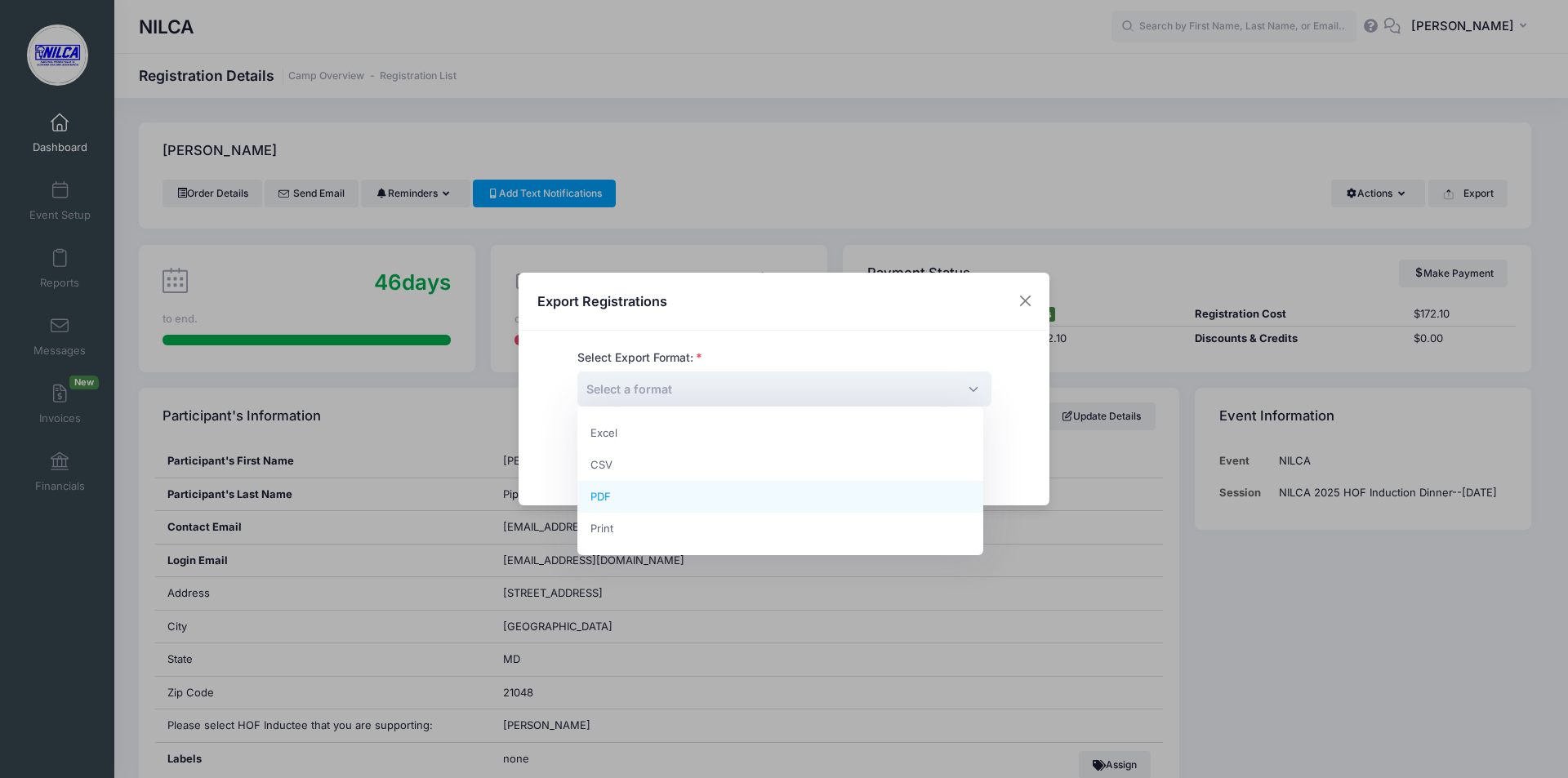
select select "pdf"
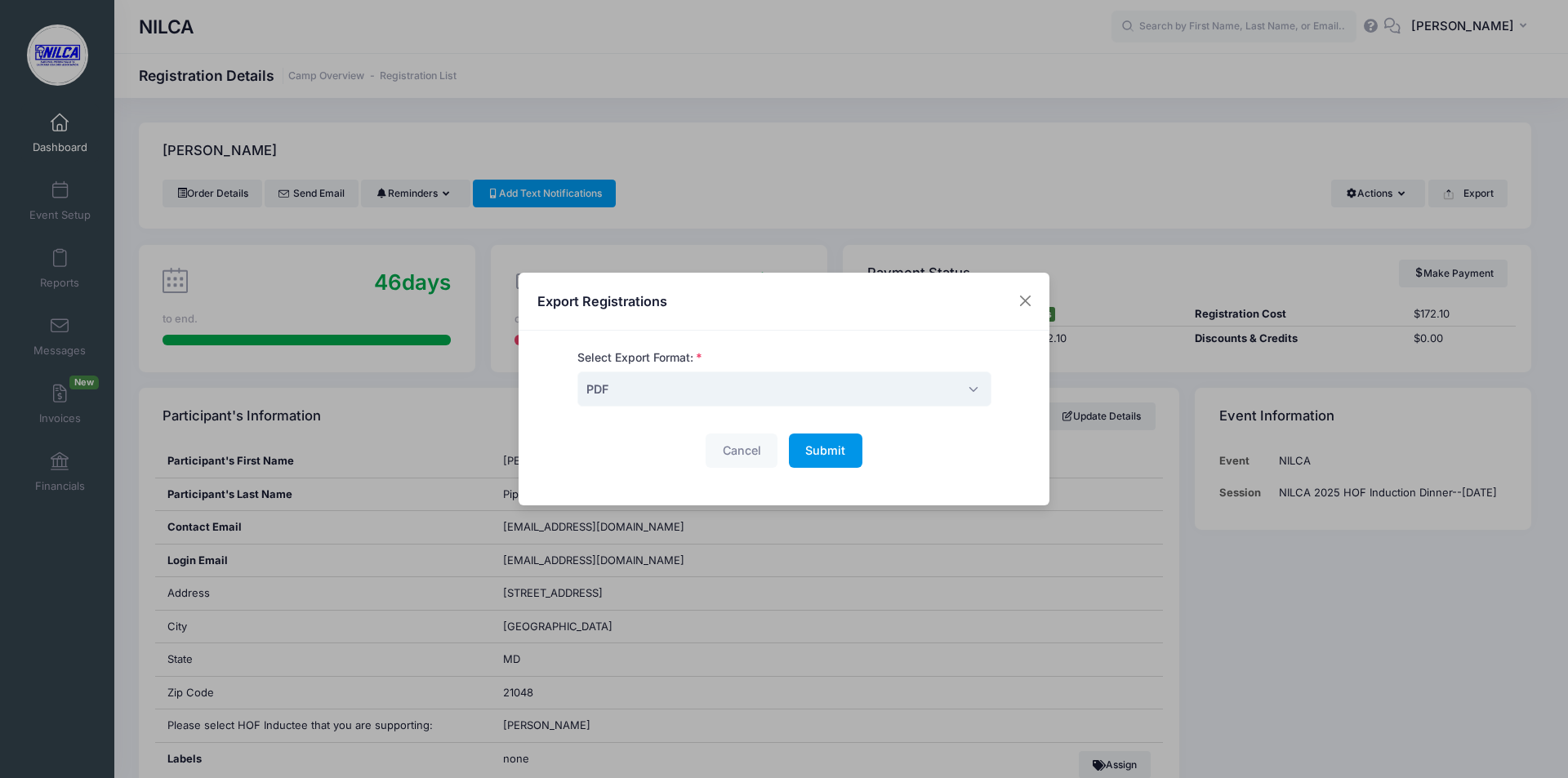
click at [832, 459] on button "Submit Please wait..." at bounding box center [826, 451] width 74 height 35
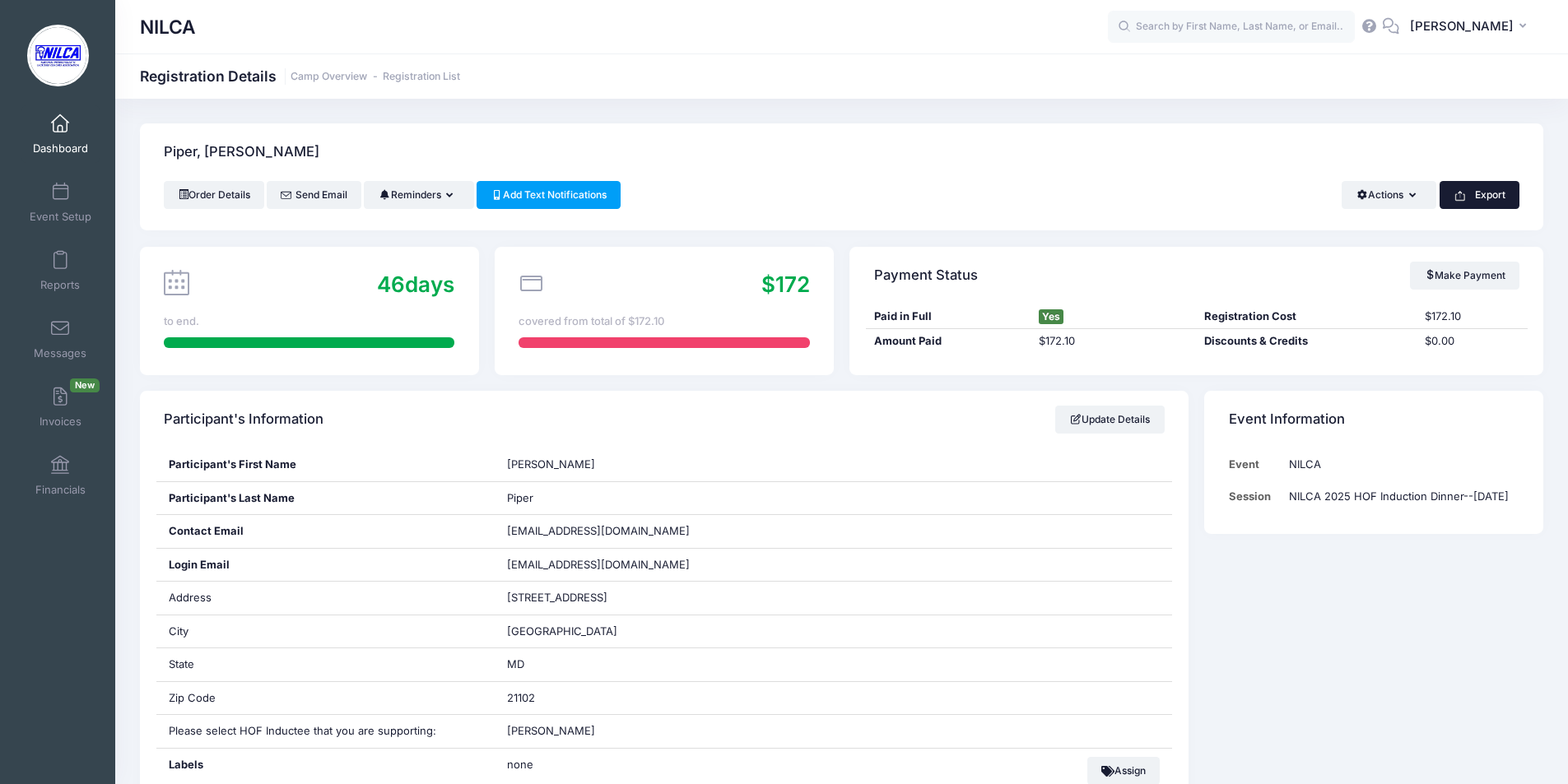
click at [1484, 199] on button "Export" at bounding box center [1480, 195] width 80 height 28
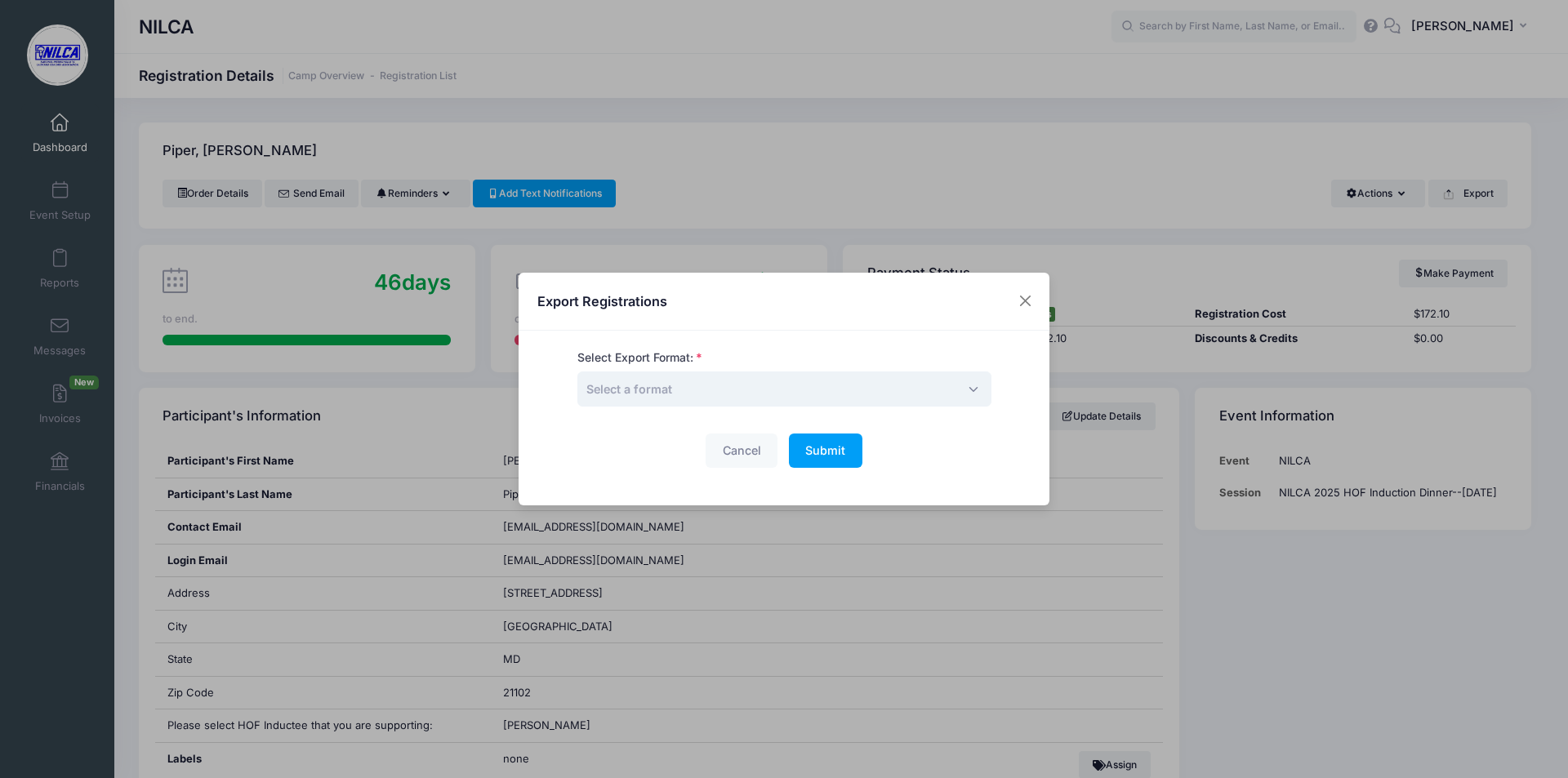
click at [815, 390] on span "Select a format" at bounding box center [784, 389] width 414 height 35
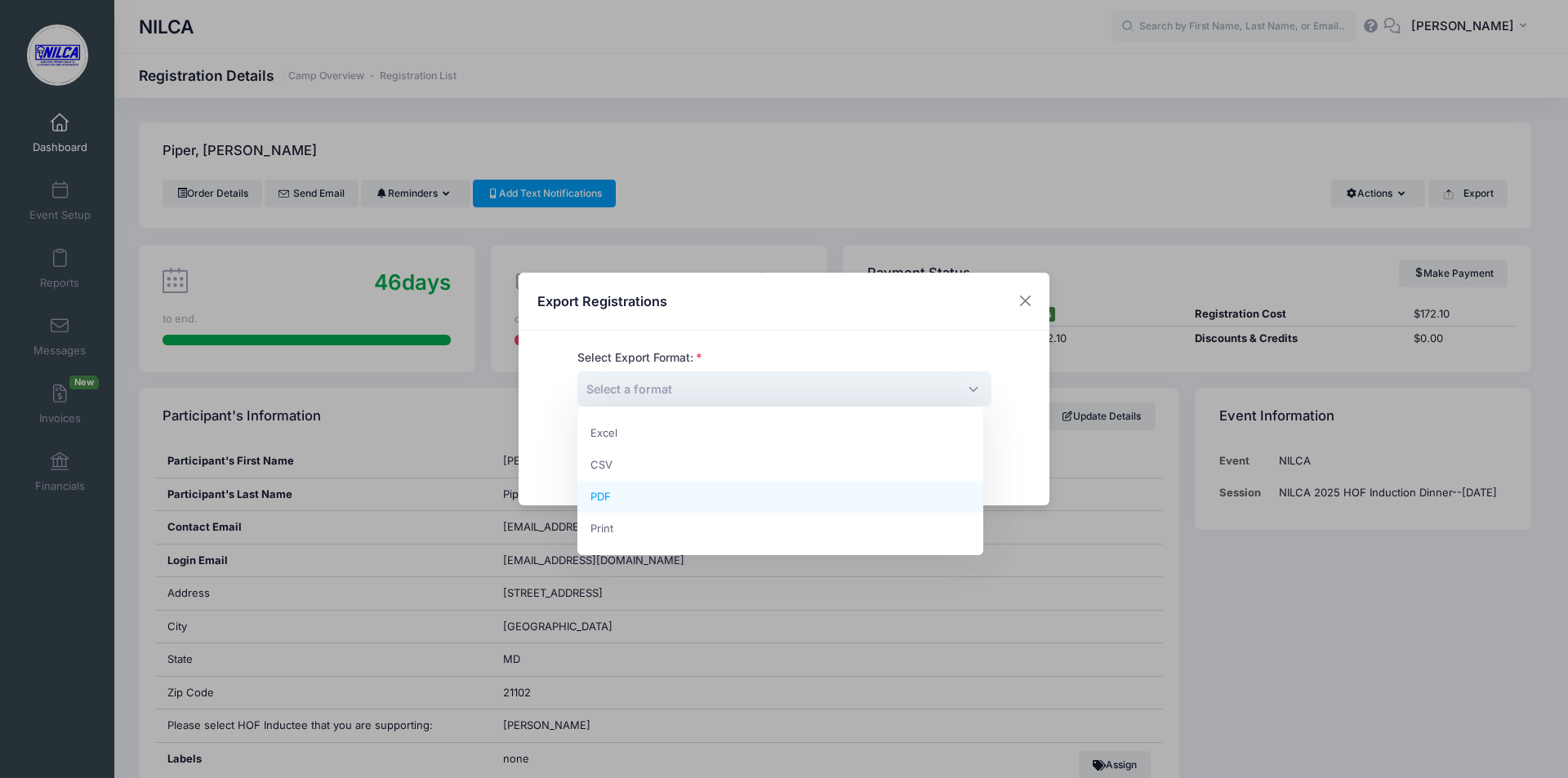
select select "pdf"
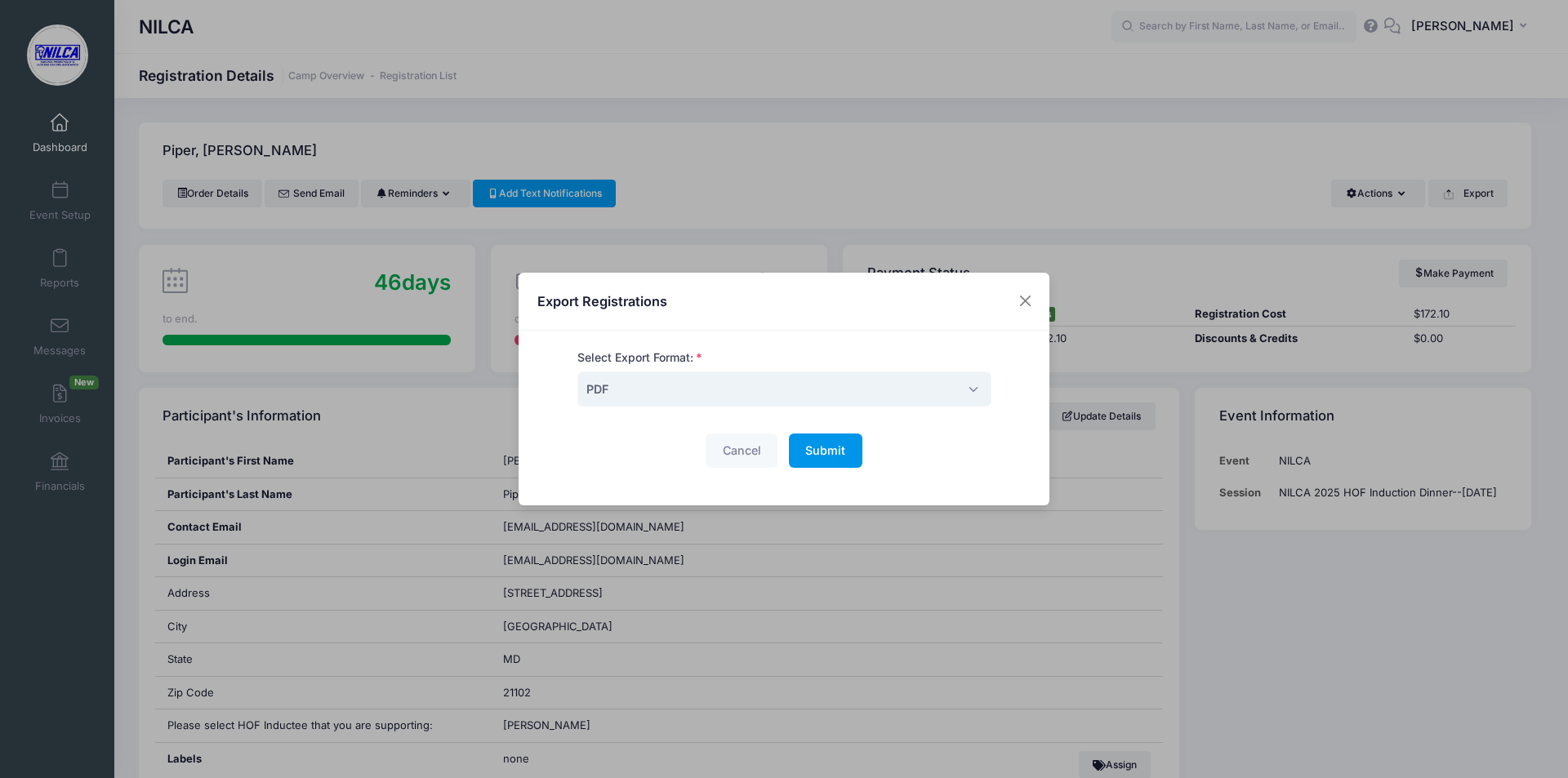
click at [809, 453] on span "Submit" at bounding box center [825, 450] width 40 height 14
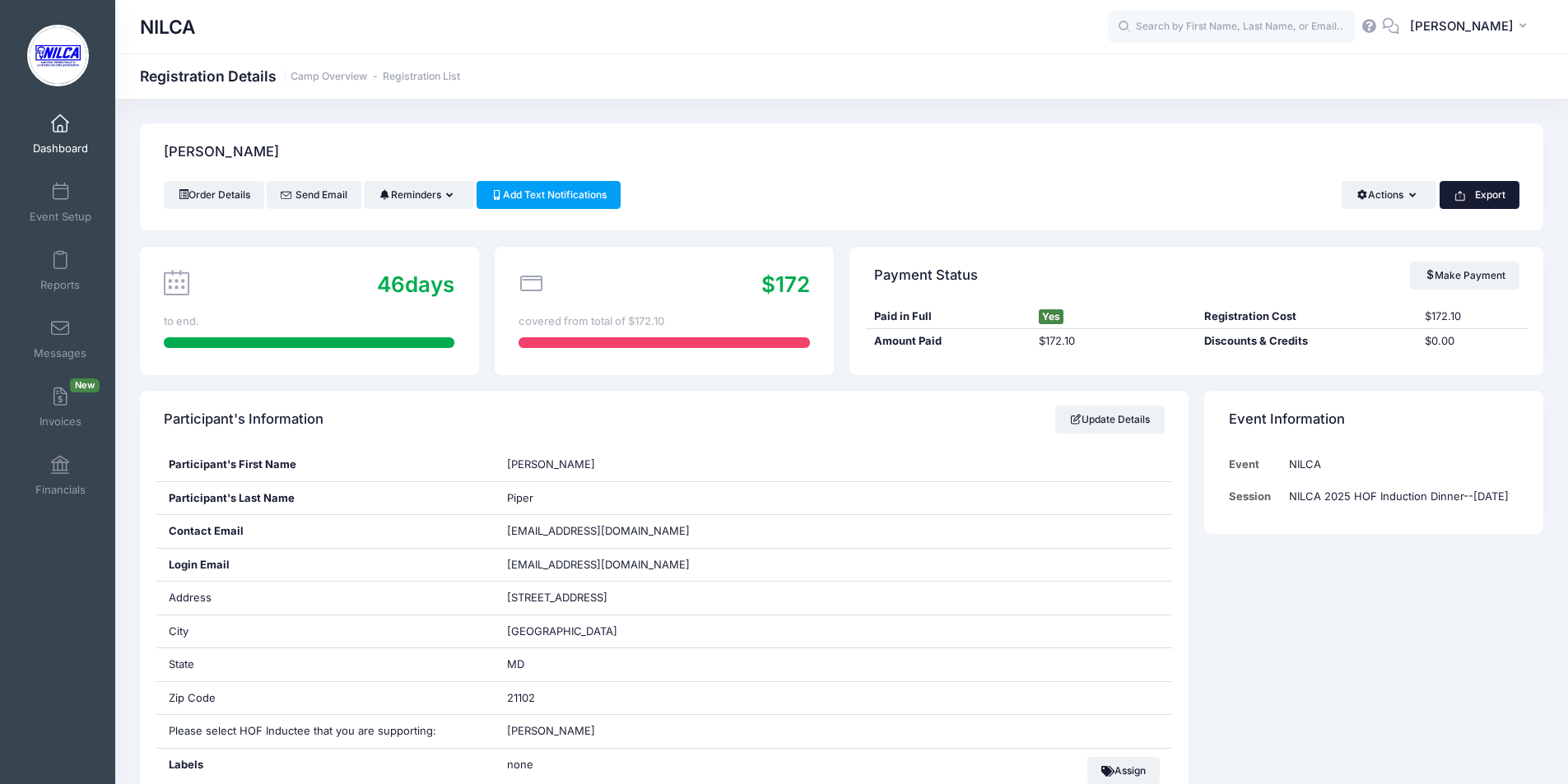
click at [1458, 193] on icon "button" at bounding box center [1460, 196] width 13 height 13
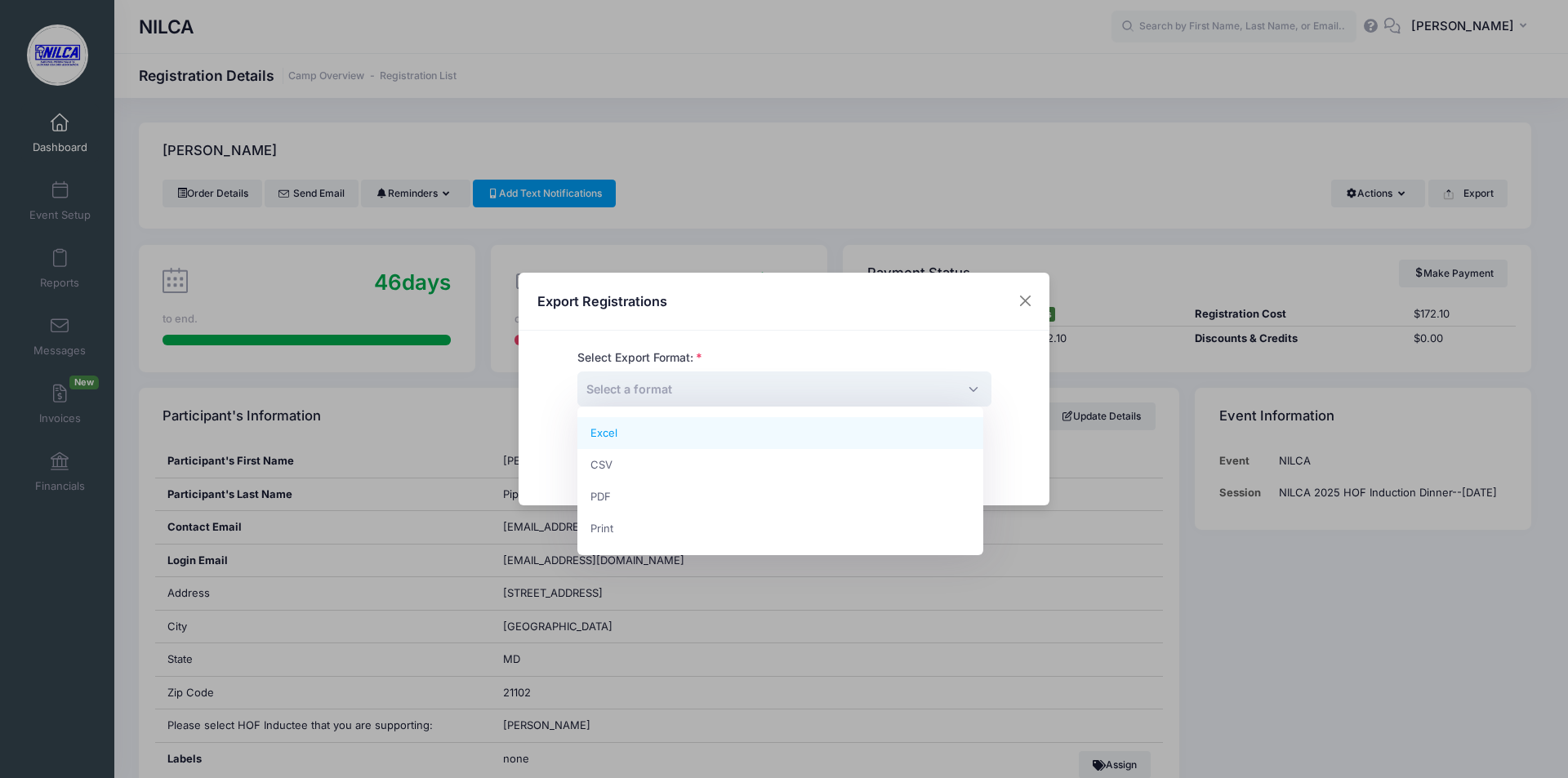
click at [814, 391] on span "Select a format" at bounding box center [784, 389] width 414 height 35
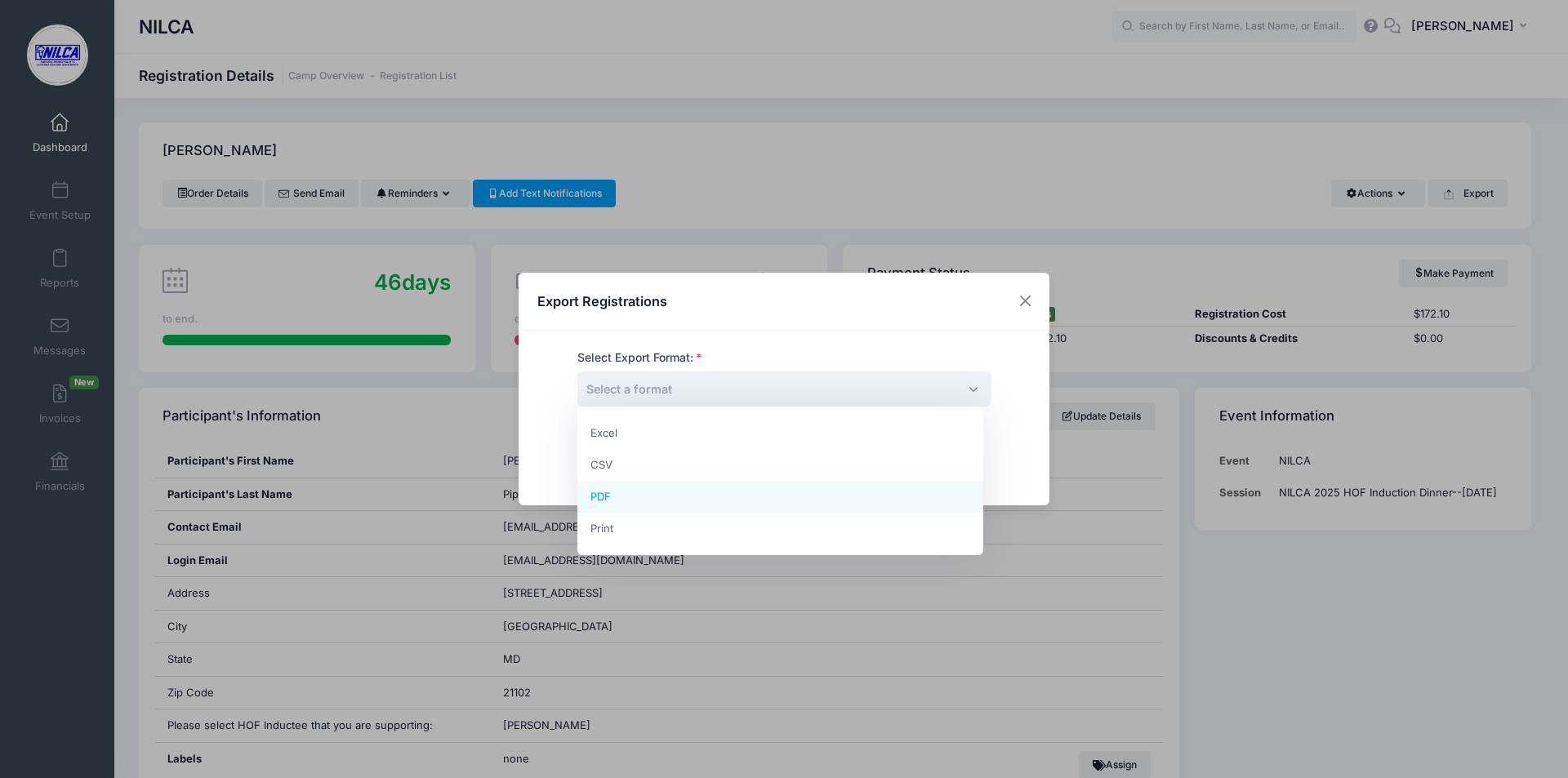
select select "pdf"
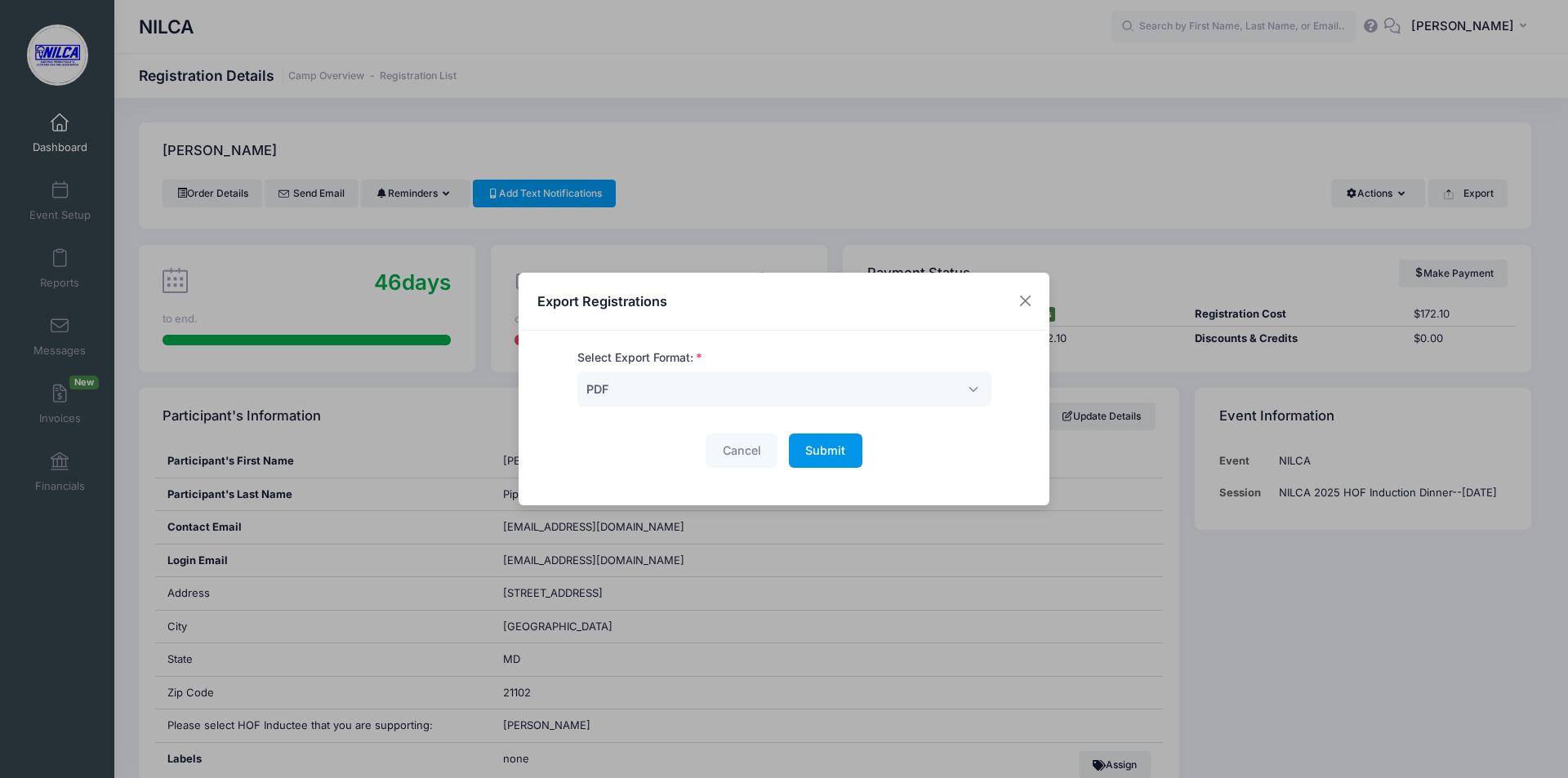
click at [844, 456] on button "Submit Please wait..." at bounding box center [826, 451] width 74 height 35
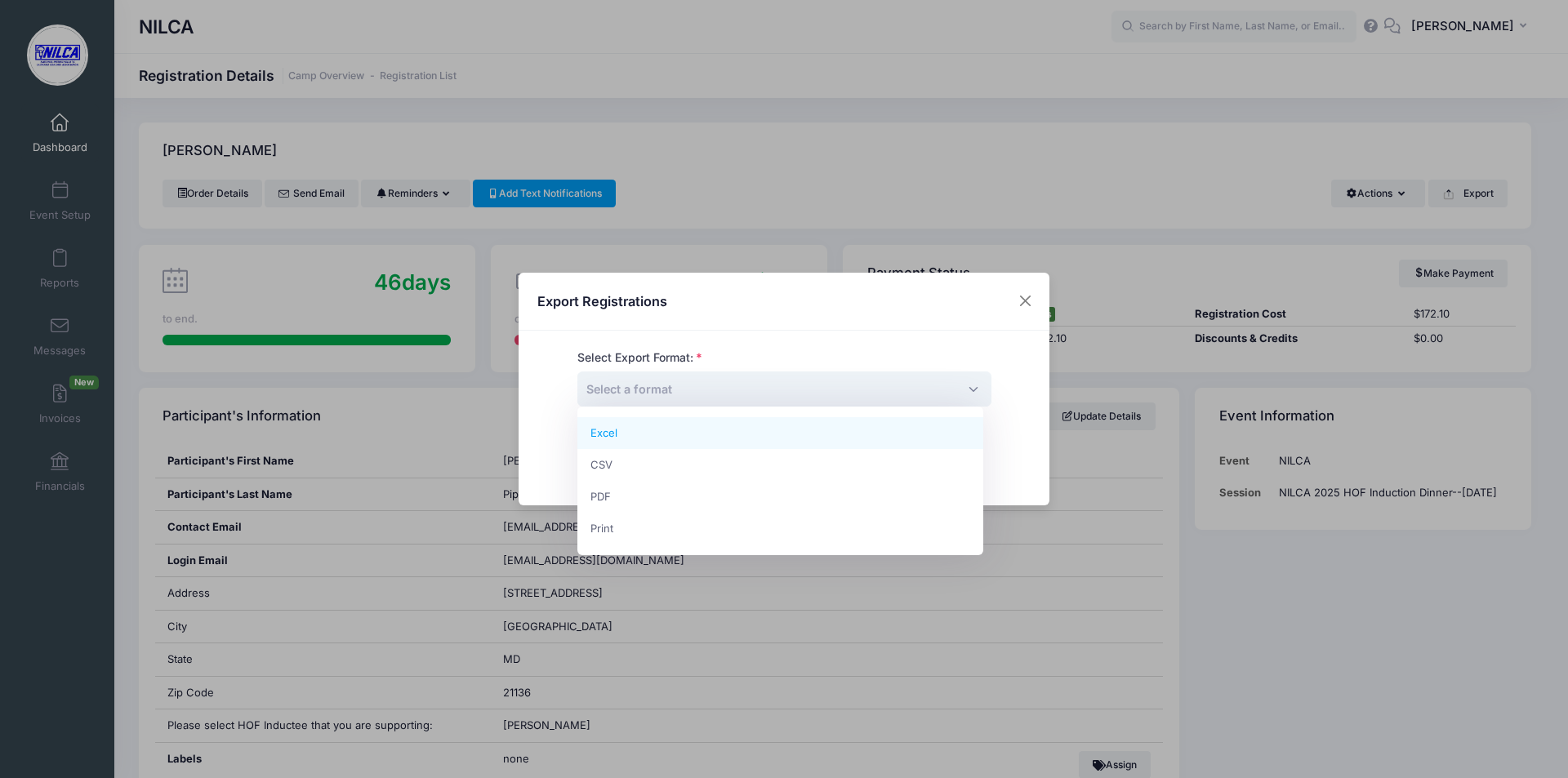
click at [803, 383] on span "Select a format" at bounding box center [784, 389] width 414 height 35
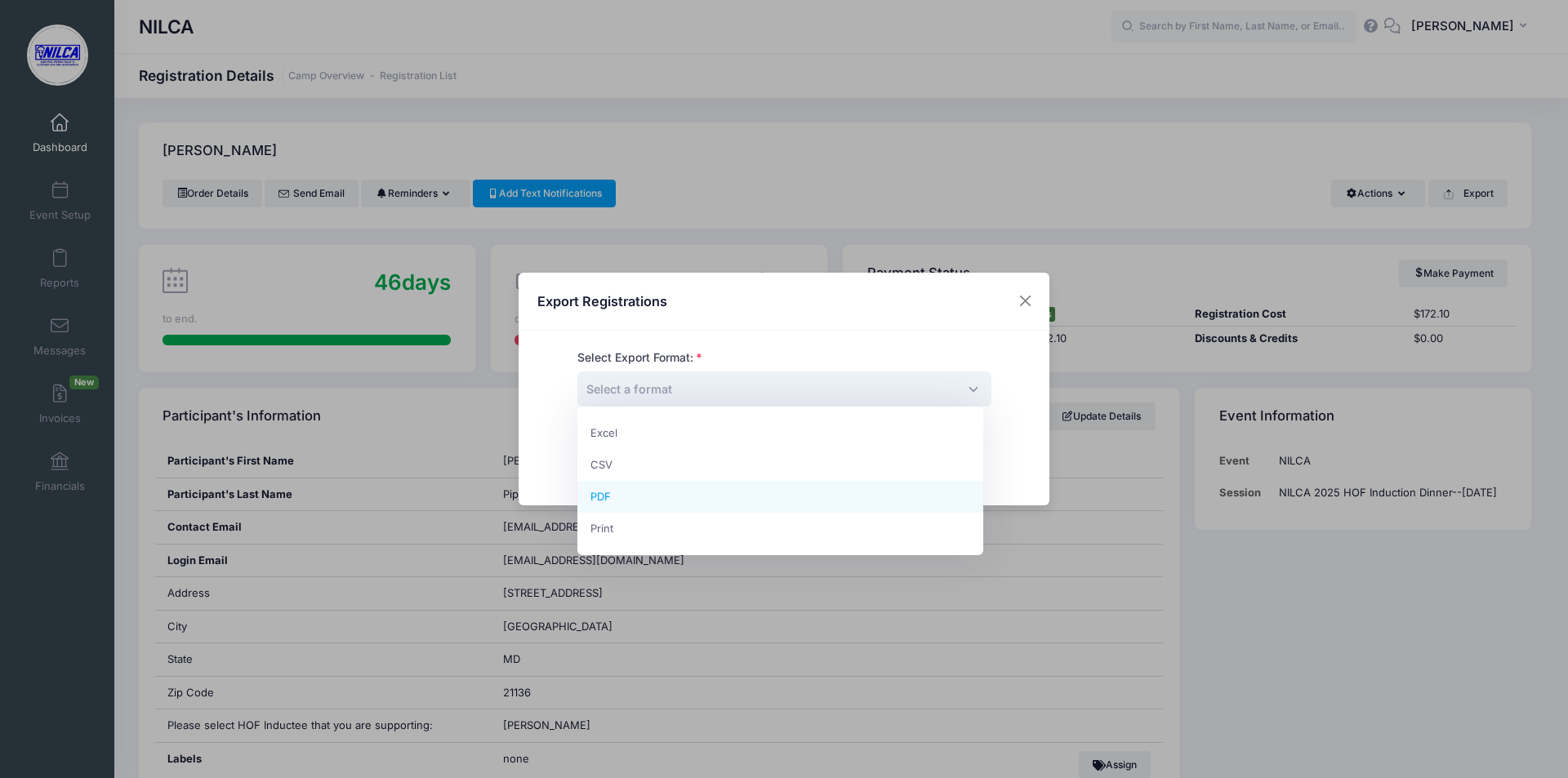
select select "pdf"
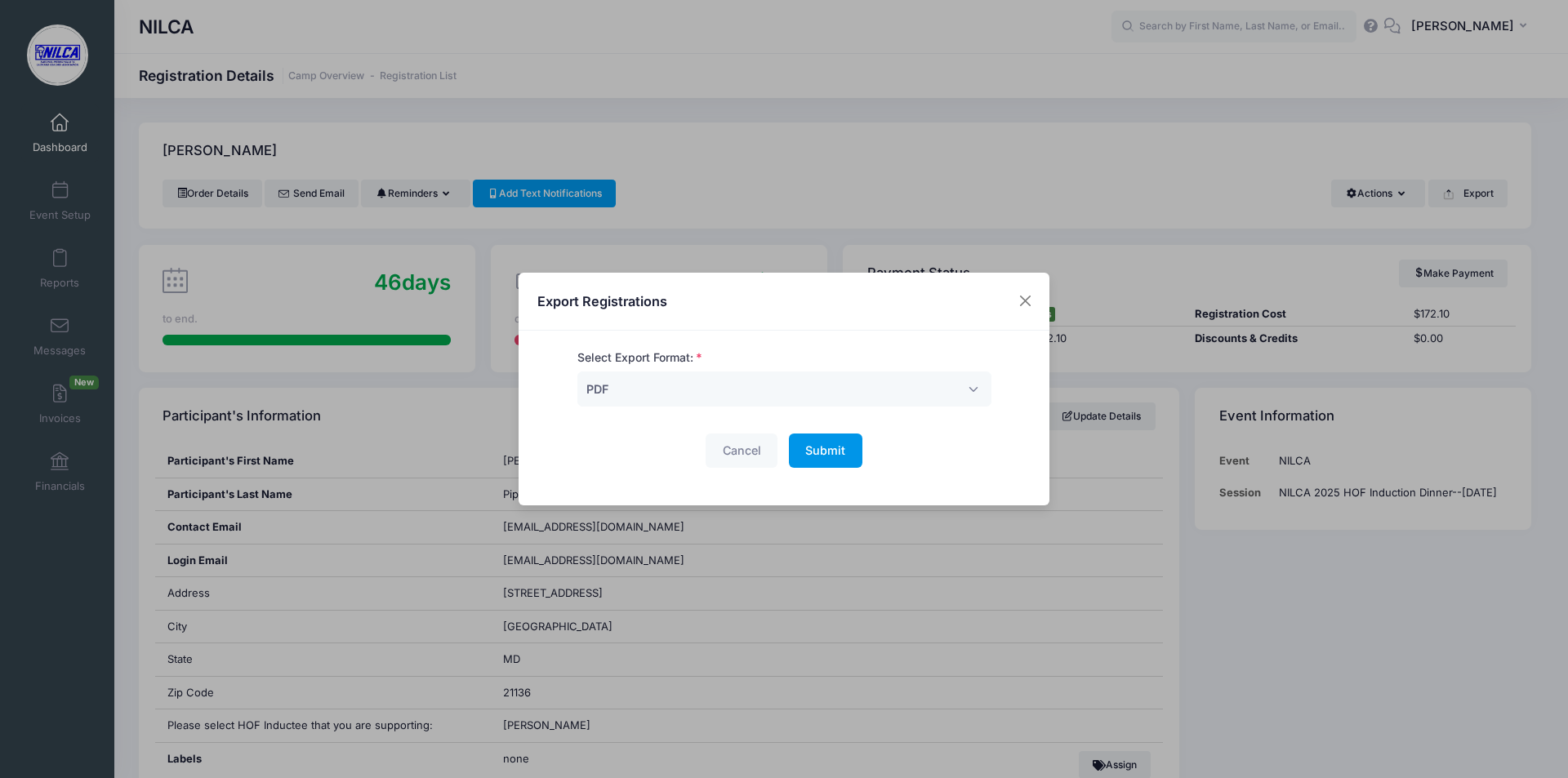
click at [808, 451] on span "Submit" at bounding box center [825, 450] width 40 height 14
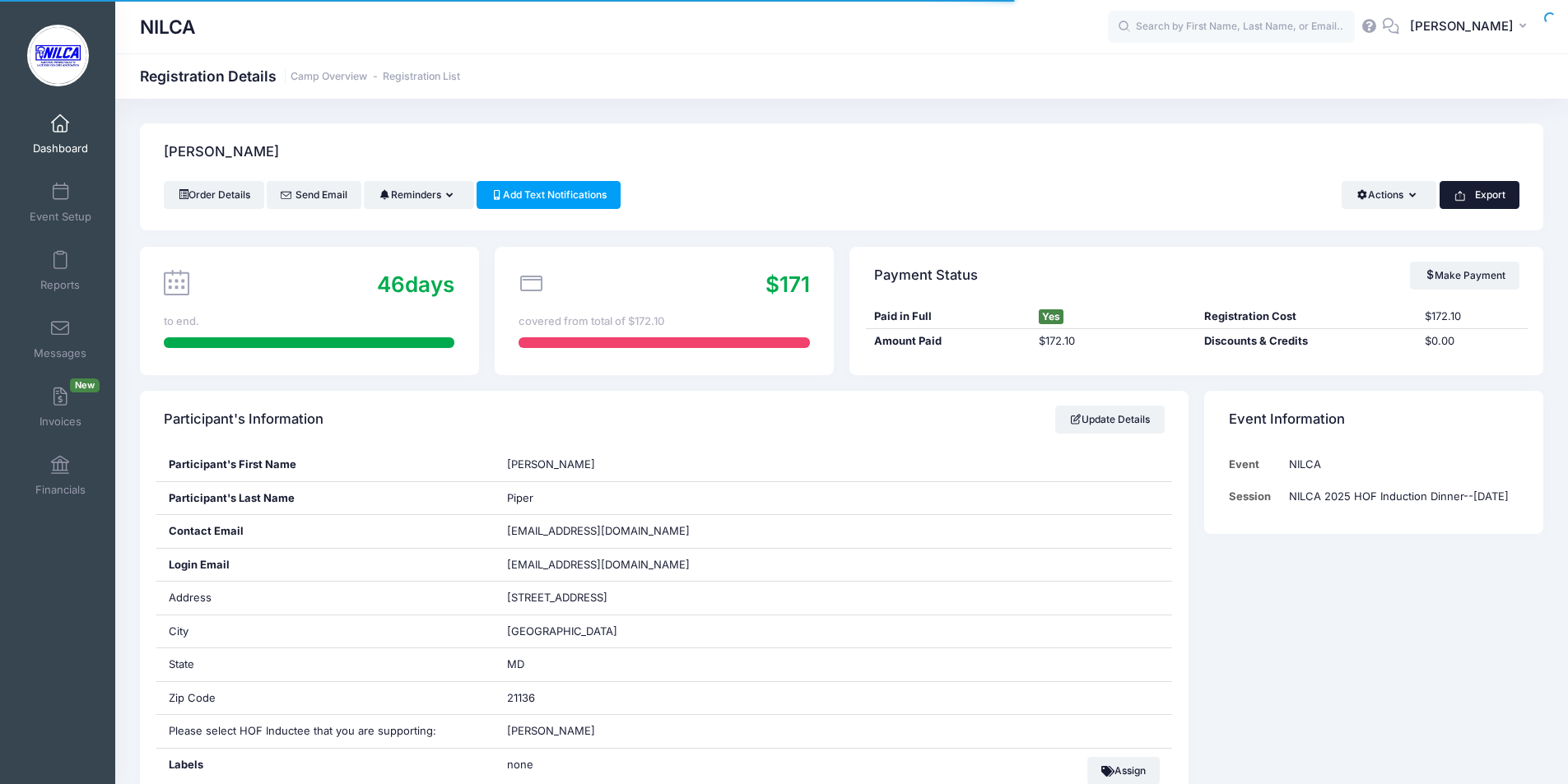
click at [1481, 195] on button "Export" at bounding box center [1480, 195] width 80 height 28
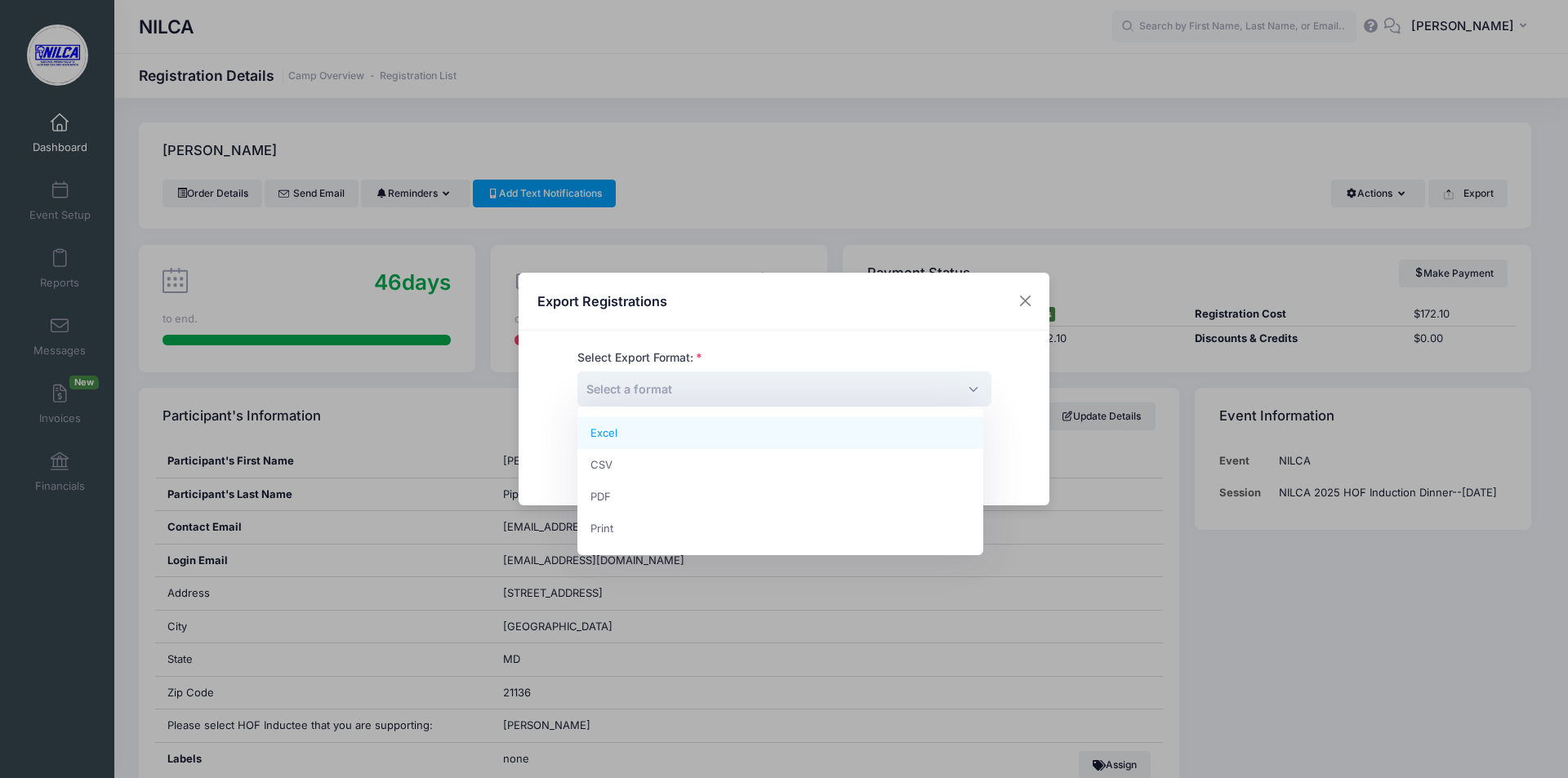
click at [817, 390] on span "Select a format" at bounding box center [784, 389] width 414 height 35
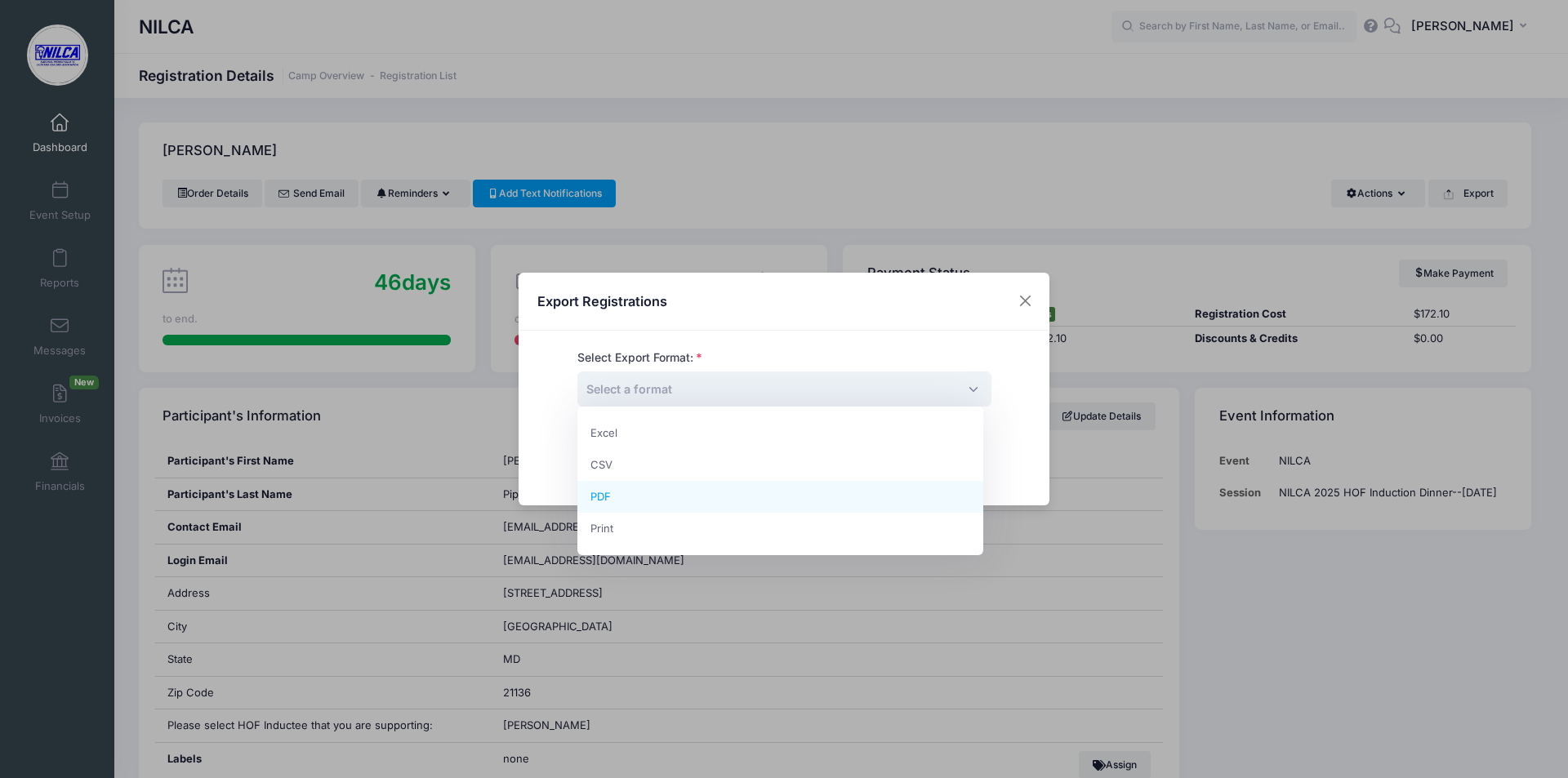
select select "pdf"
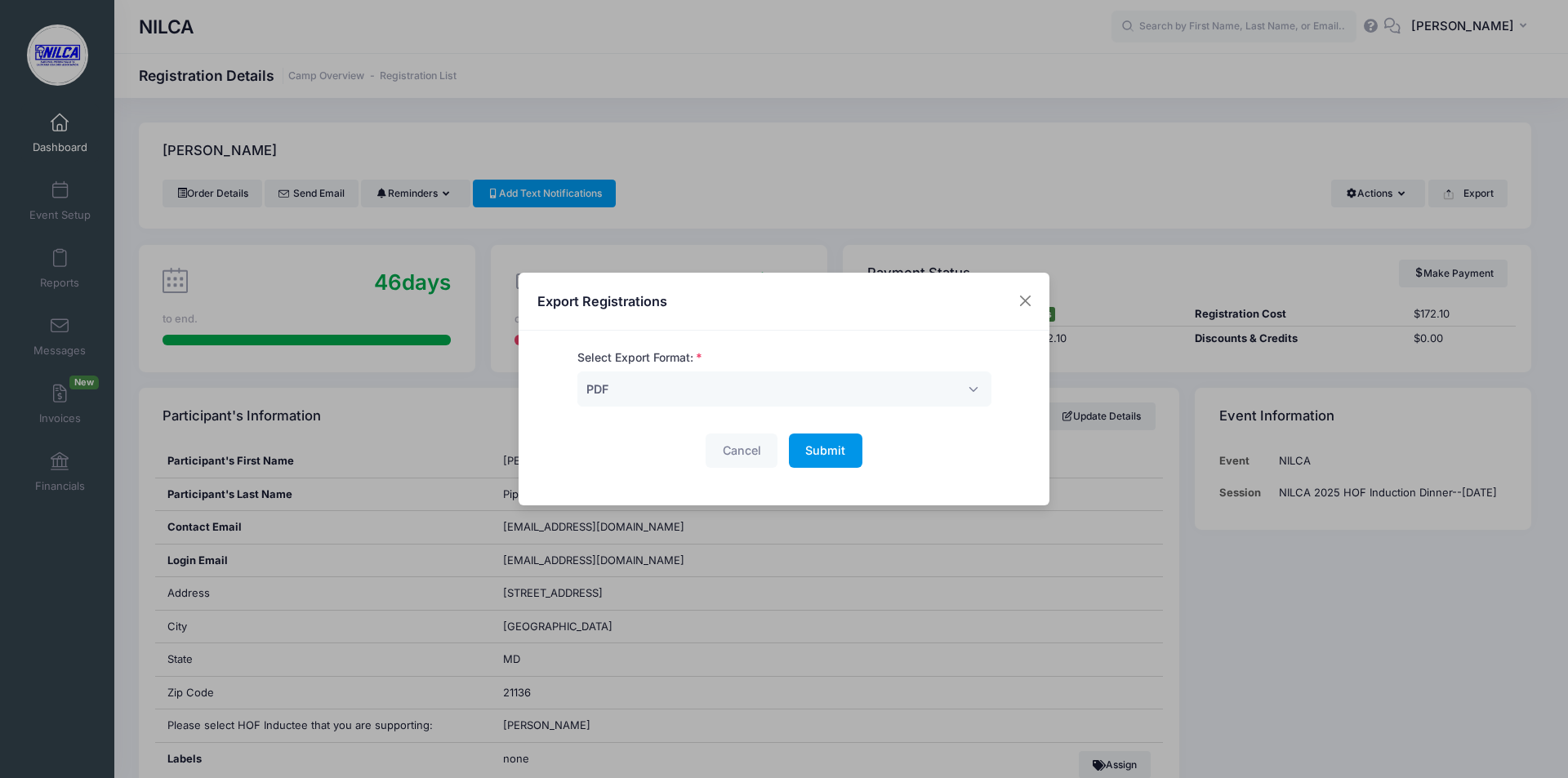
click at [812, 452] on span "Submit" at bounding box center [825, 450] width 40 height 14
